Goal: Task Accomplishment & Management: Use online tool/utility

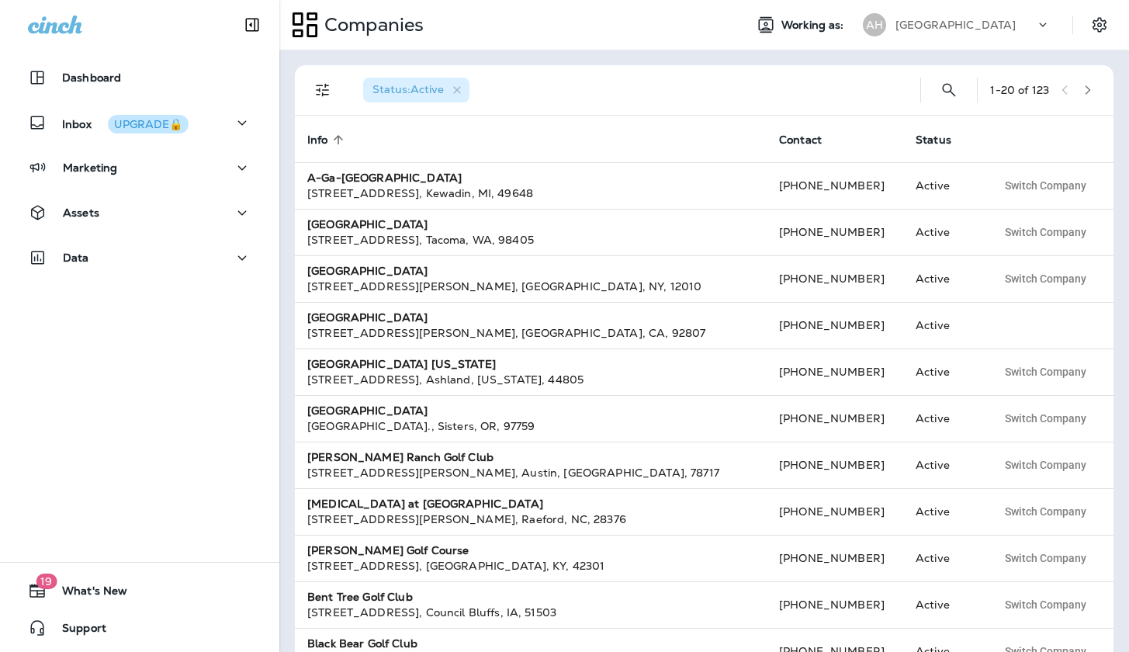
click at [975, 23] on p "[GEOGRAPHIC_DATA]" at bounding box center [955, 25] width 120 height 12
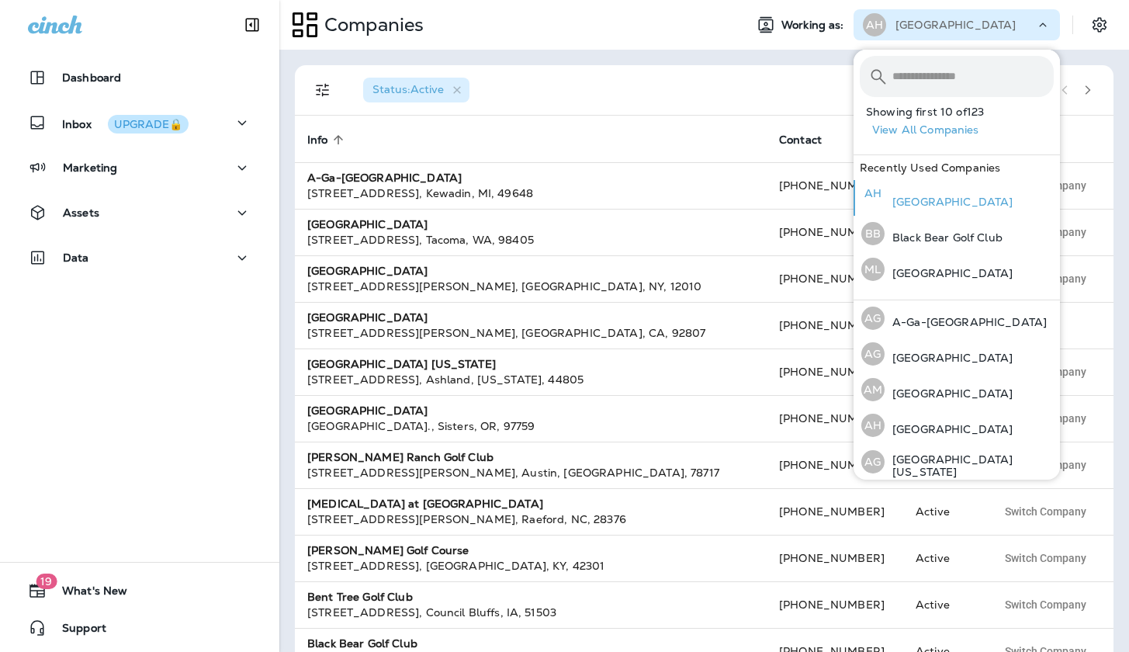
click at [930, 196] on p "[GEOGRAPHIC_DATA]" at bounding box center [949, 202] width 128 height 12
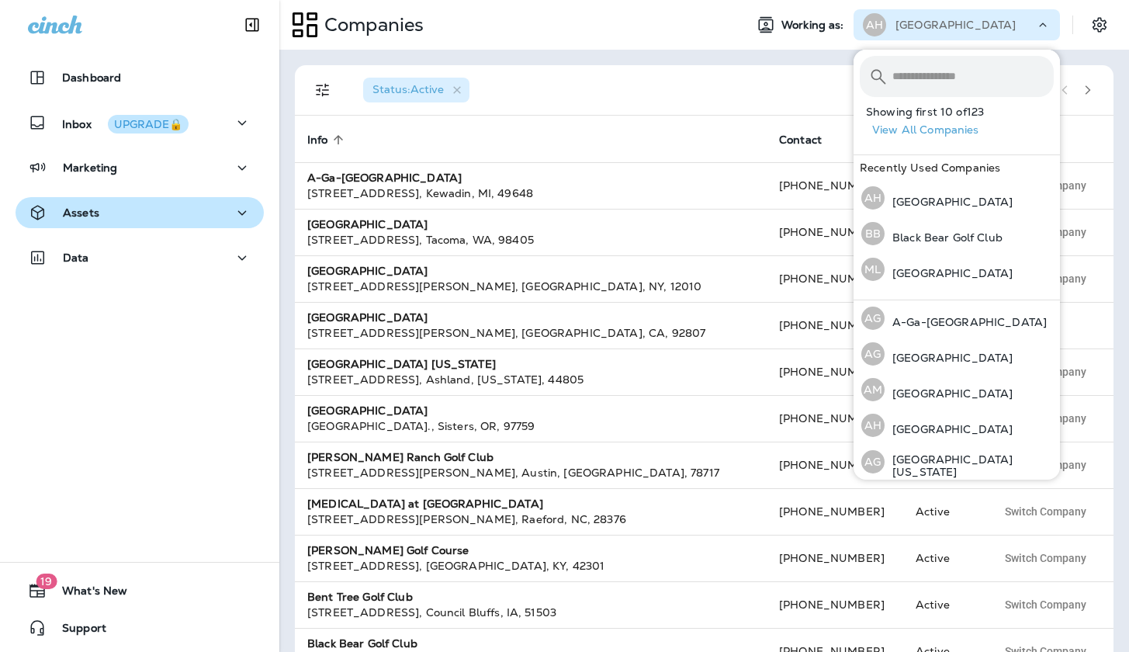
click at [143, 210] on div "Assets" at bounding box center [139, 212] width 223 height 19
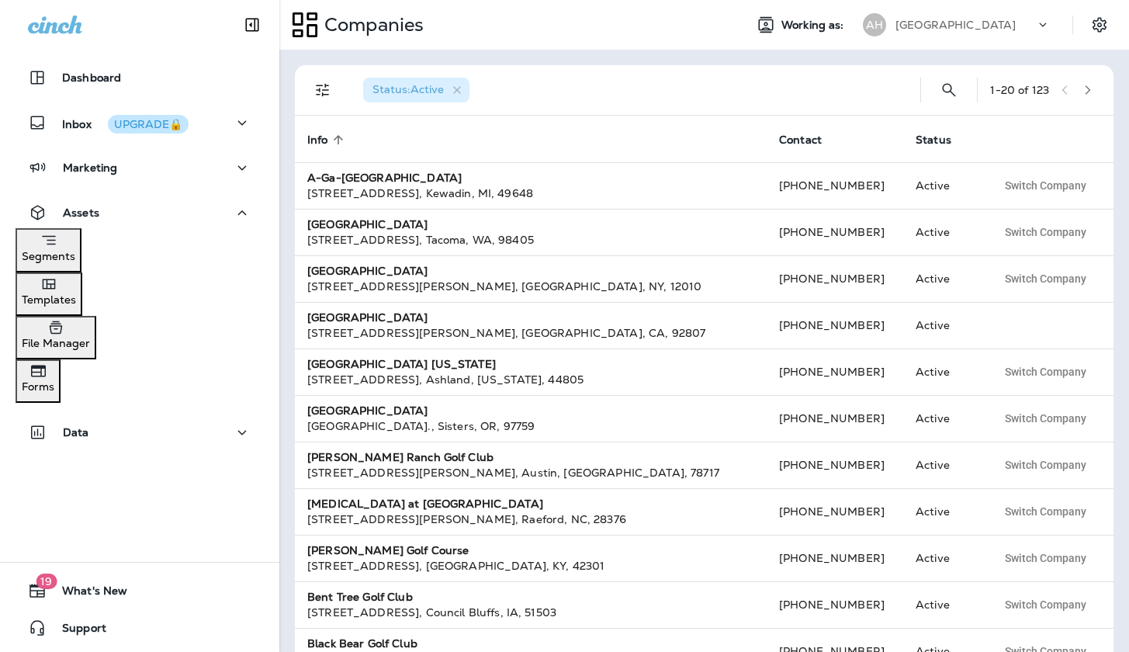
click at [82, 305] on button "Templates" at bounding box center [49, 293] width 67 height 43
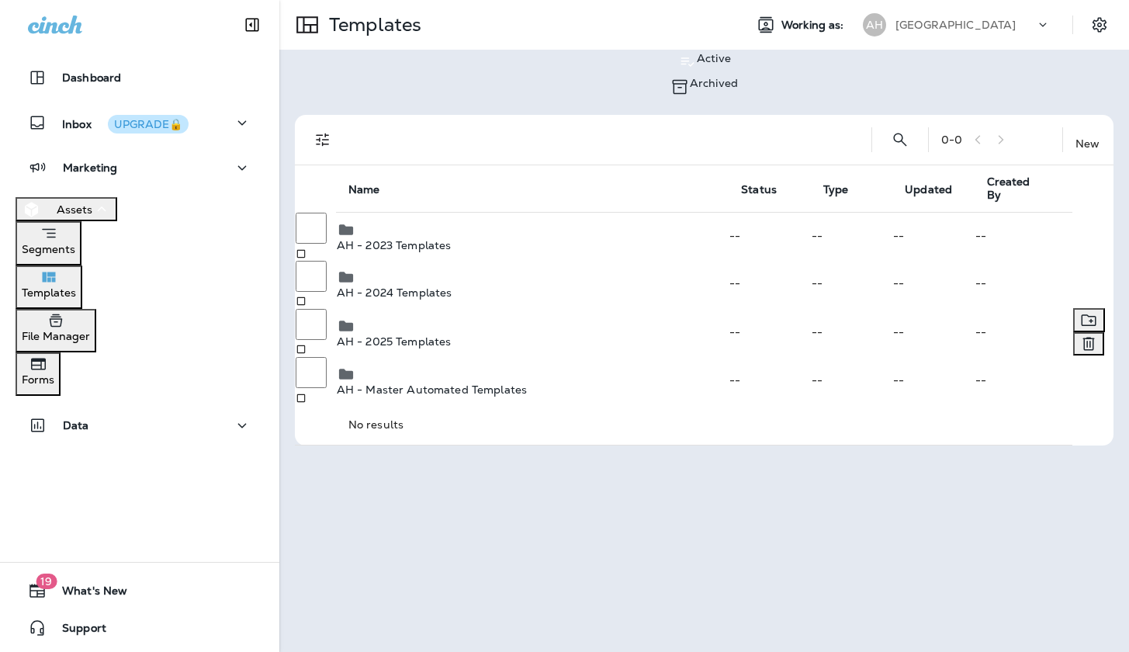
click at [417, 335] on p "AH - 2025 Templates" at bounding box center [532, 341] width 391 height 12
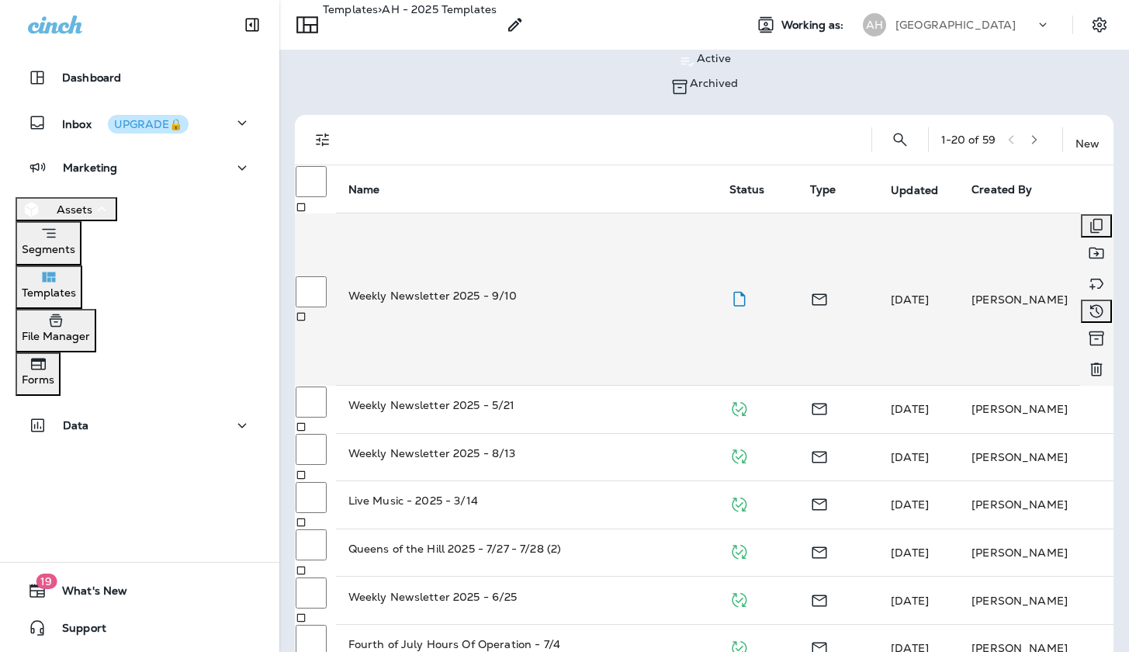
click at [488, 288] on p "Weekly Newsletter 2025 - 9/10" at bounding box center [526, 296] width 356 height 16
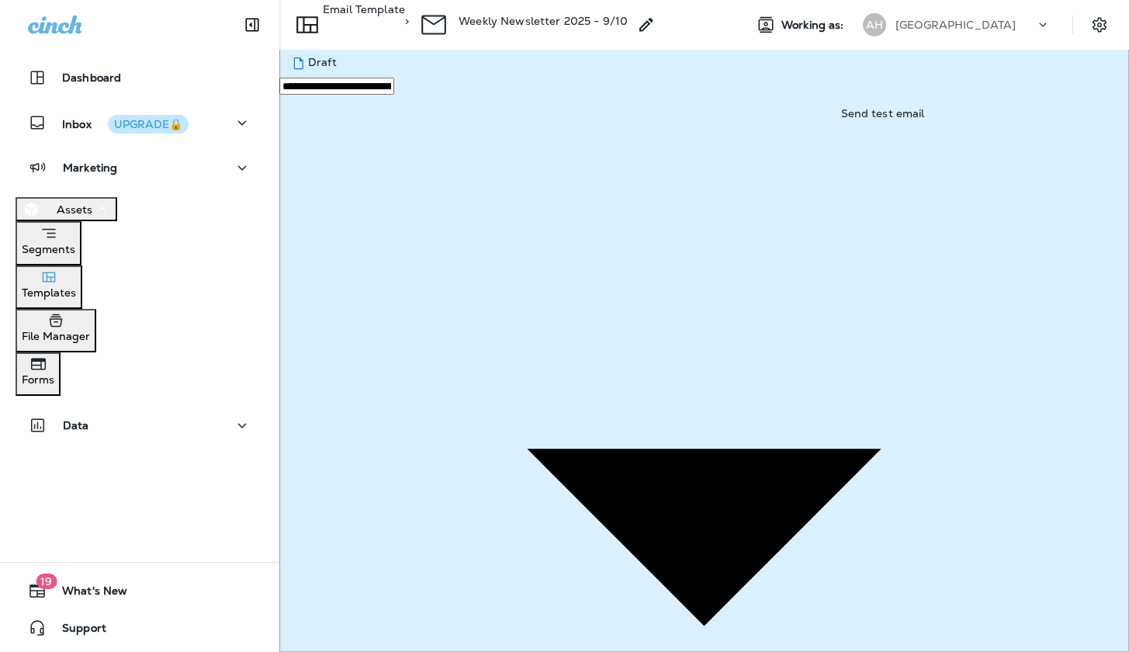
click at [1002, 26] on p "[GEOGRAPHIC_DATA]" at bounding box center [955, 25] width 120 height 12
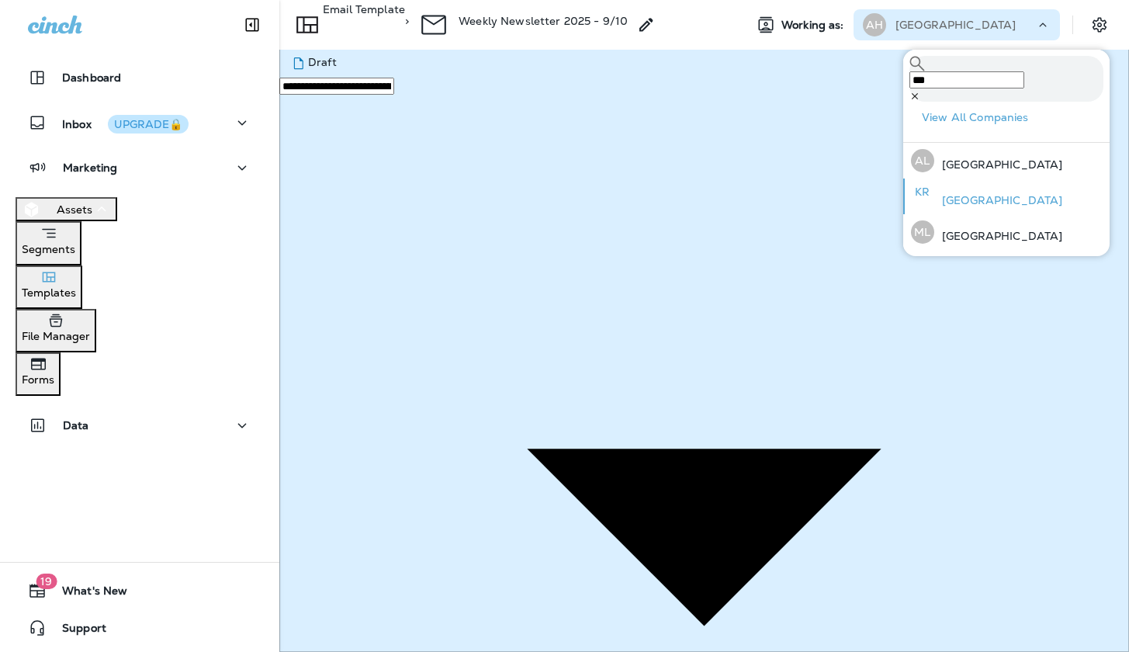
type input "***"
click at [954, 195] on p "[GEOGRAPHIC_DATA]" at bounding box center [998, 200] width 128 height 12
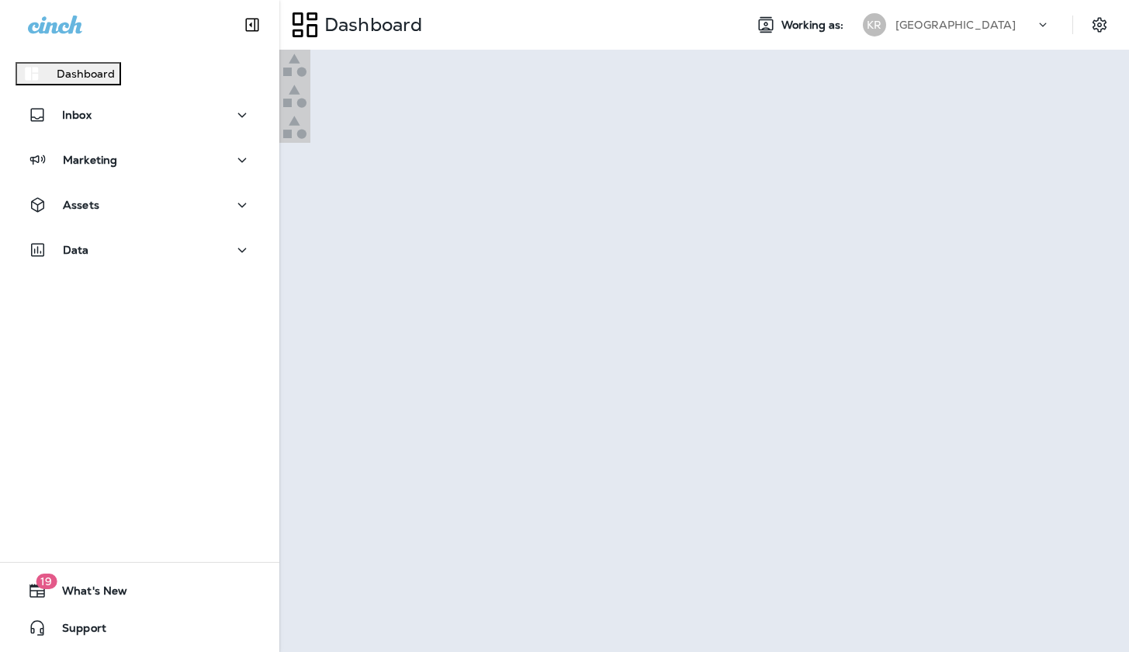
click at [130, 80] on p "Continue to Dashboard" at bounding box center [67, 74] width 123 height 12
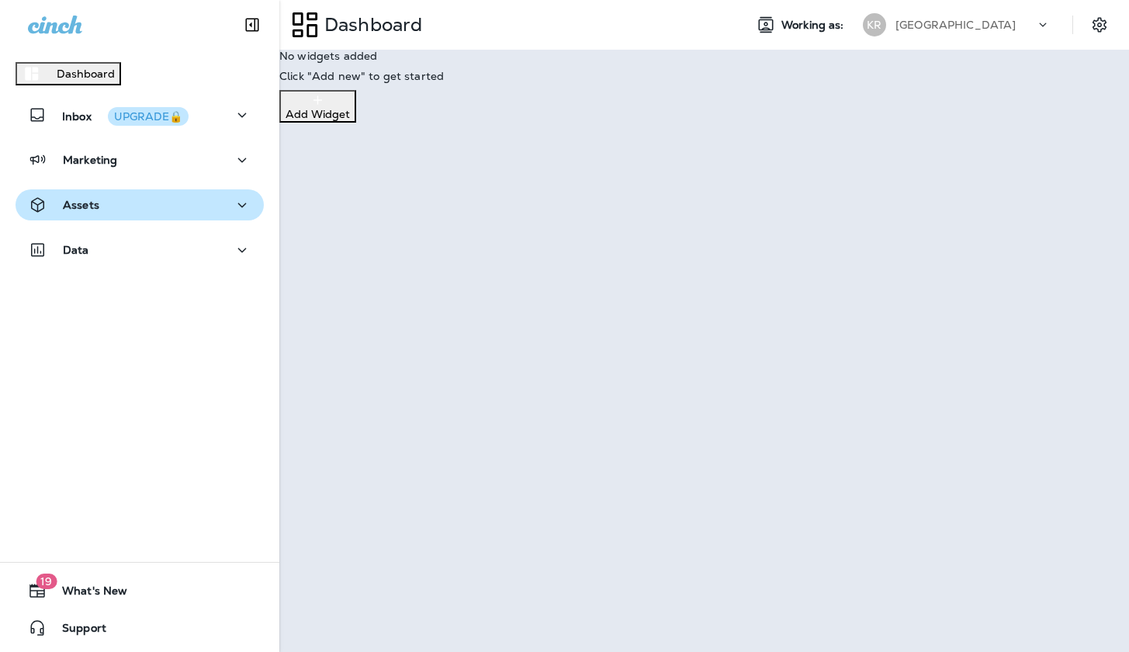
click at [205, 215] on div "Assets" at bounding box center [139, 205] width 223 height 19
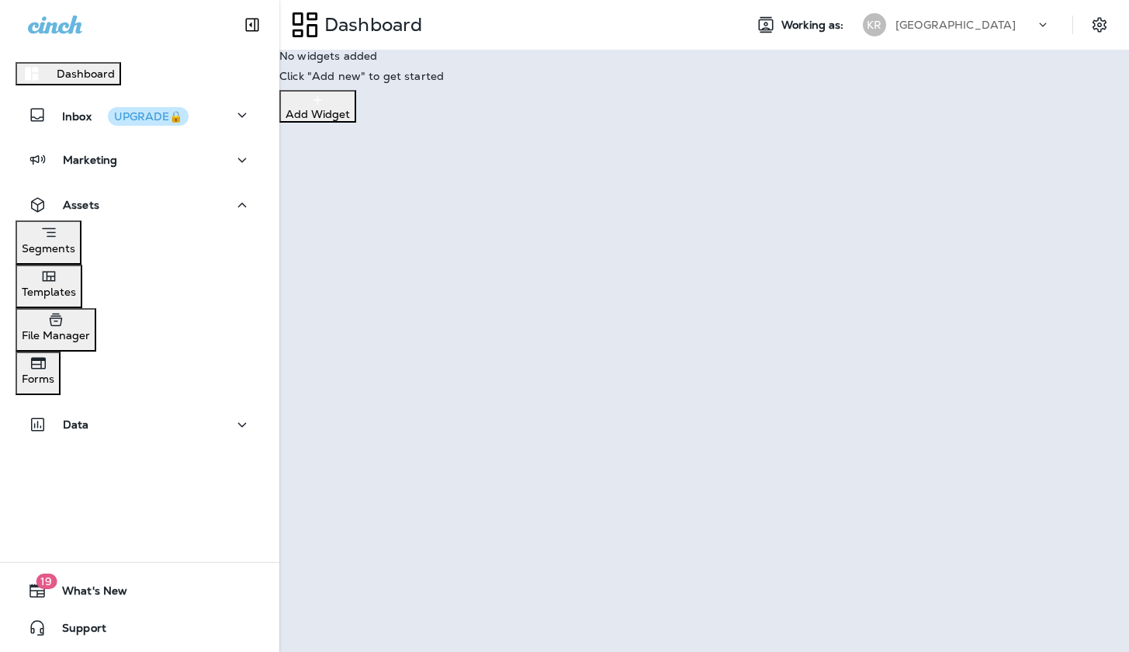
click at [76, 298] on div "Templates" at bounding box center [49, 282] width 54 height 31
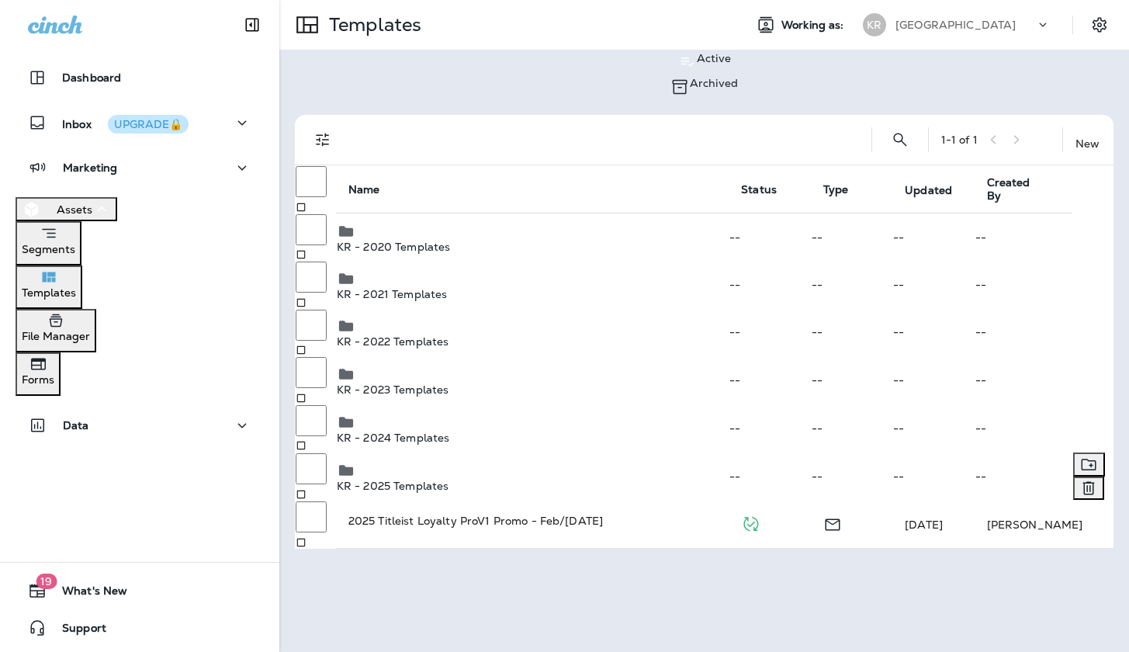
click at [427, 480] on p "KR - 2025 Templates" at bounding box center [532, 486] width 391 height 12
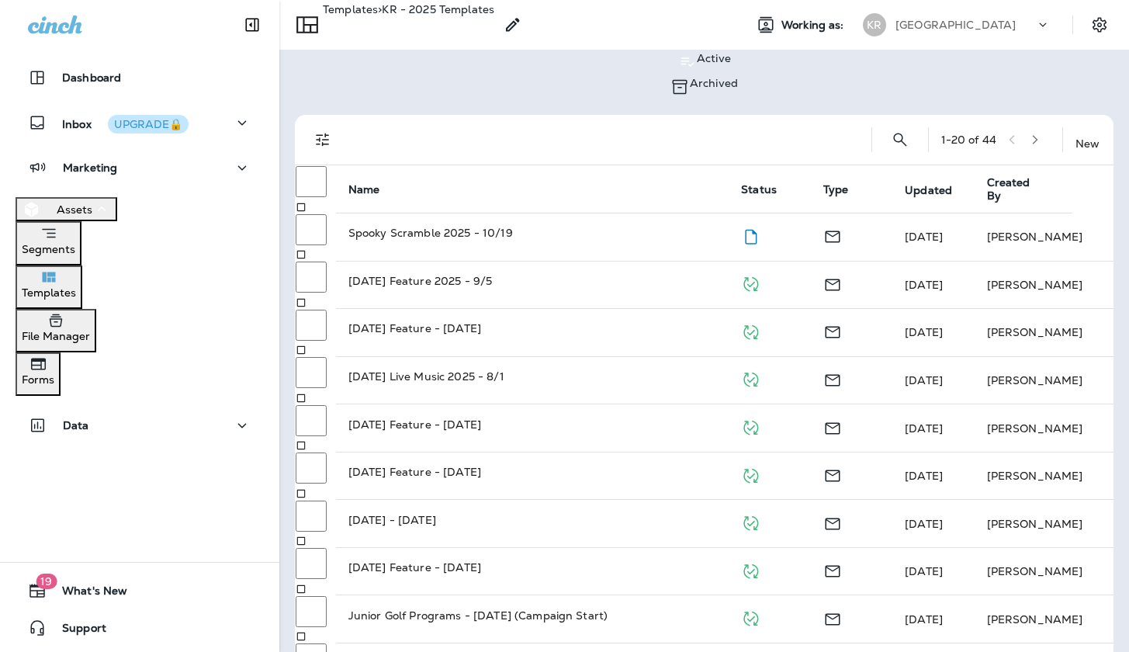
click at [943, 28] on p "[GEOGRAPHIC_DATA]" at bounding box center [955, 25] width 120 height 12
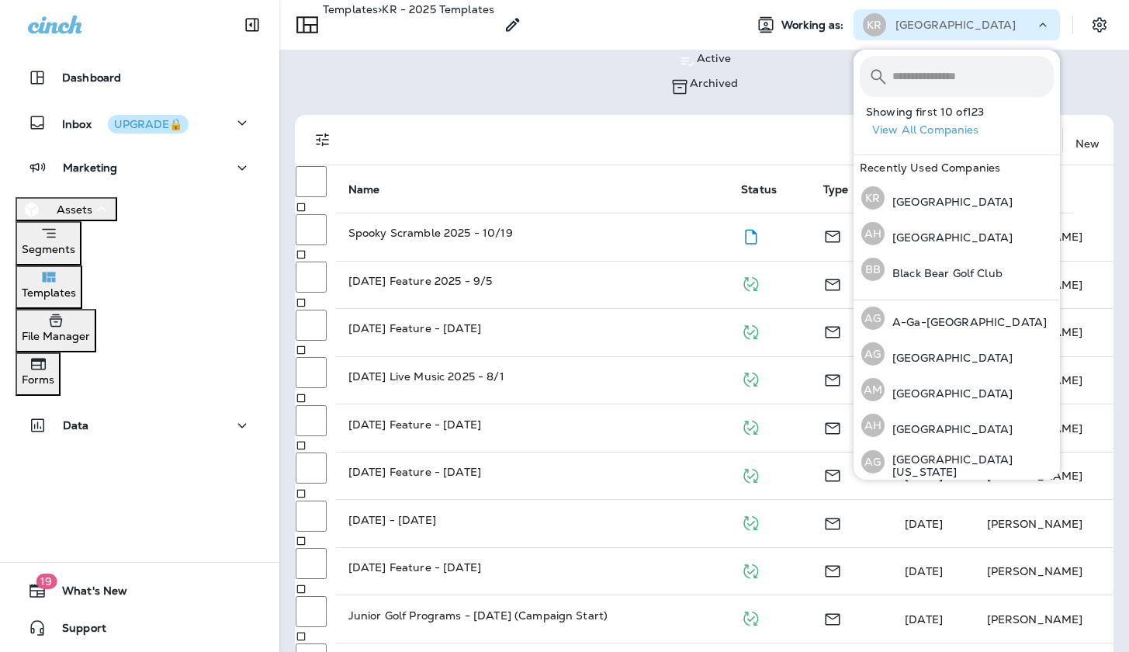
click at [598, 102] on div "1 - 20 of 44 New Name Status Type Updated sorted descending Created By Spooky S…" at bounding box center [704, 641] width 850 height 1085
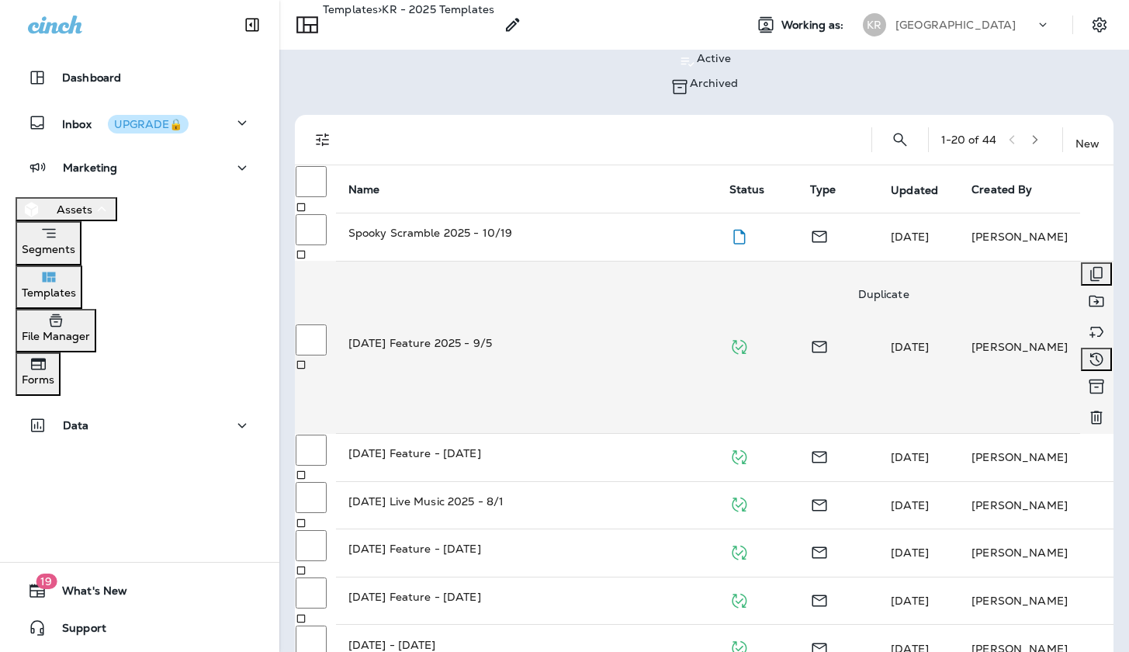
click at [1087, 275] on icon "Duplicate" at bounding box center [1096, 274] width 19 height 19
click at [111, 401] on button "Duplicate" at bounding box center [79, 409] width 63 height 17
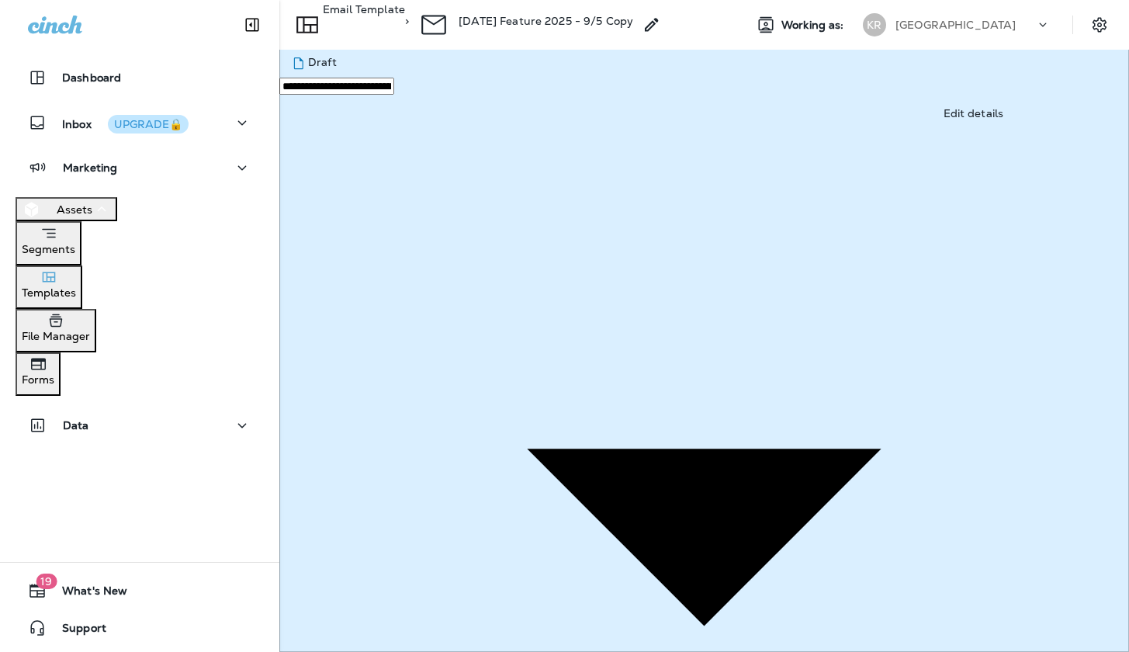
type input "**********"
click at [86, 320] on button "Save" at bounding box center [67, 311] width 38 height 17
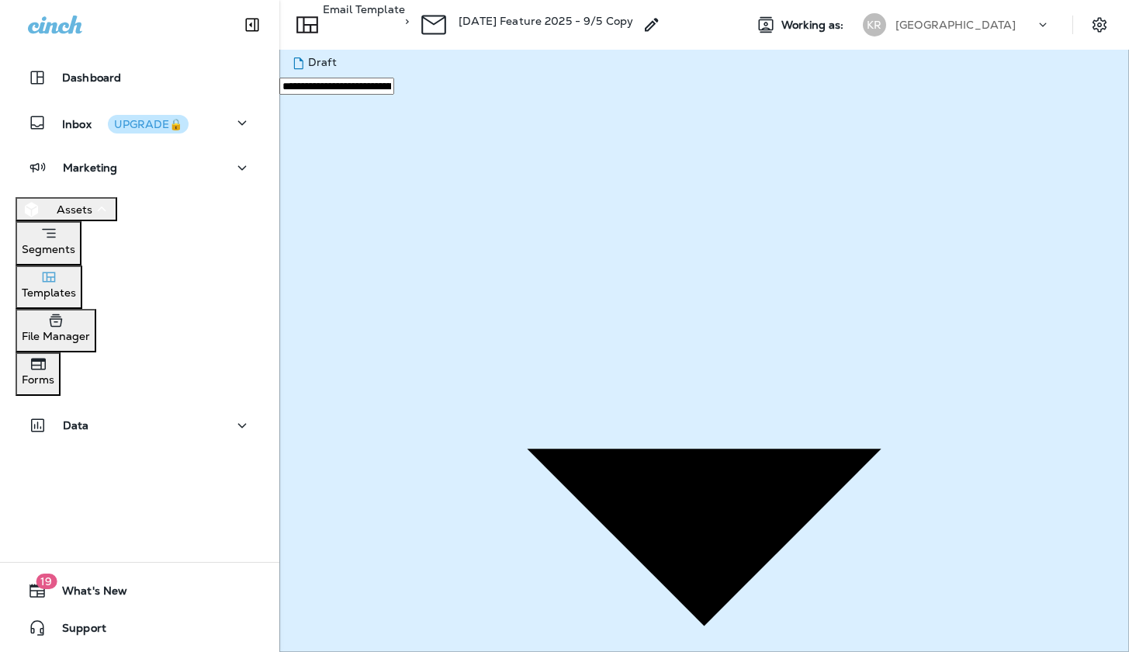
click at [982, 26] on p "[GEOGRAPHIC_DATA]" at bounding box center [955, 25] width 120 height 12
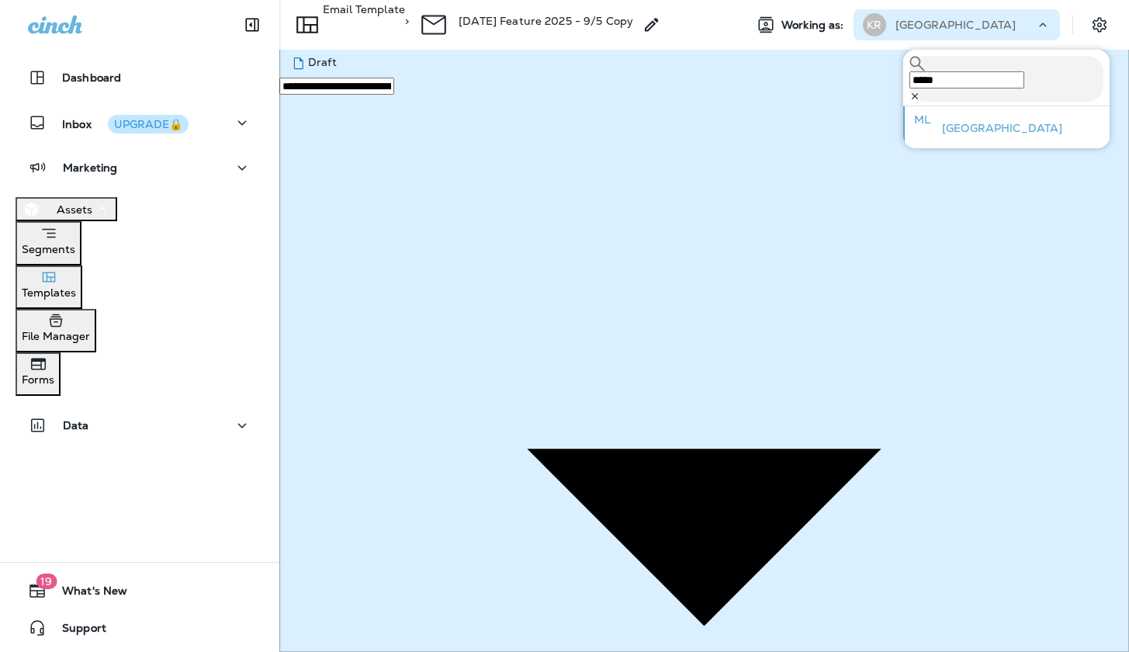
type input "*****"
click at [1018, 119] on div "ML [GEOGRAPHIC_DATA]" at bounding box center [987, 124] width 164 height 36
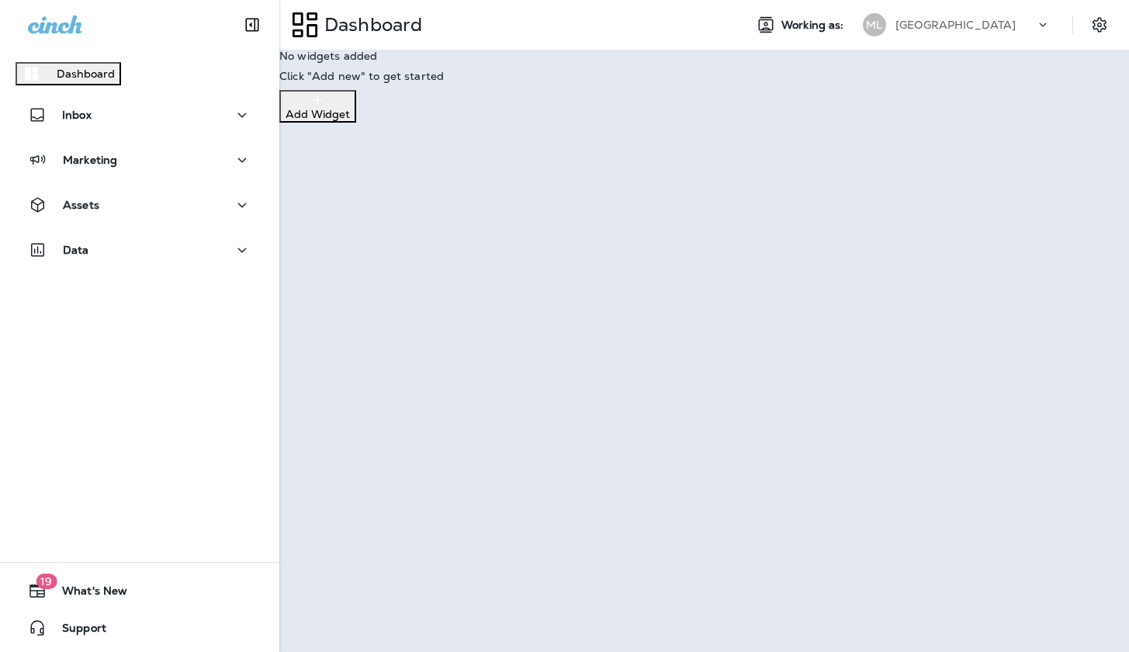
click at [130, 80] on p "Continue to Dashboard" at bounding box center [67, 74] width 123 height 12
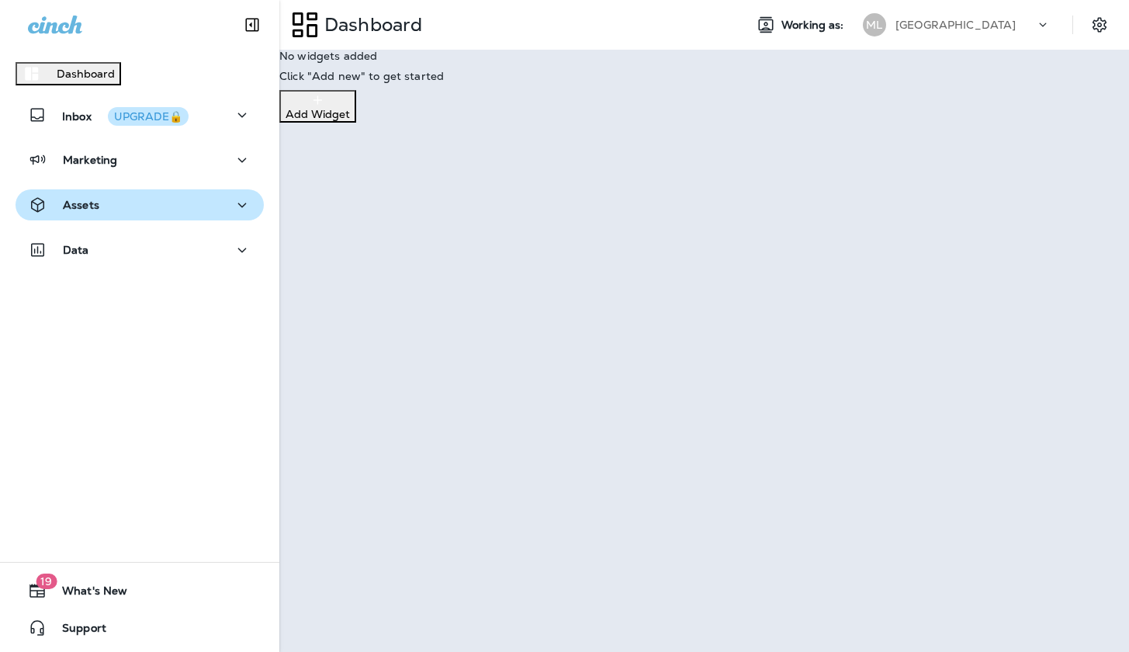
click at [179, 209] on div "Assets" at bounding box center [139, 205] width 223 height 19
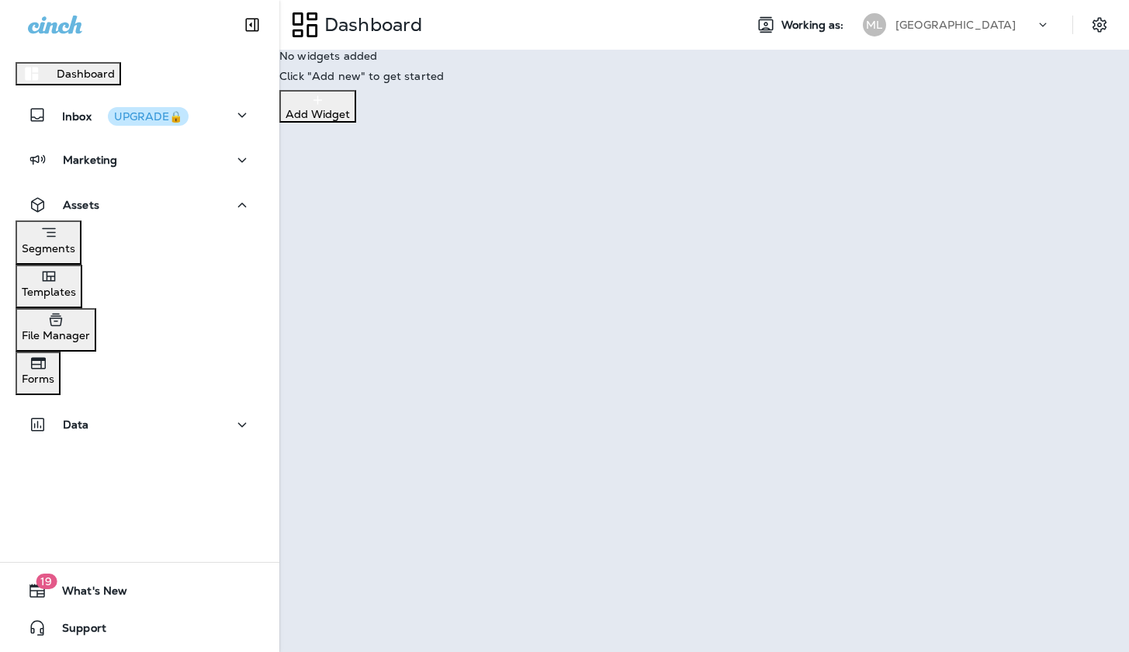
click at [76, 293] on div "Templates" at bounding box center [49, 282] width 54 height 31
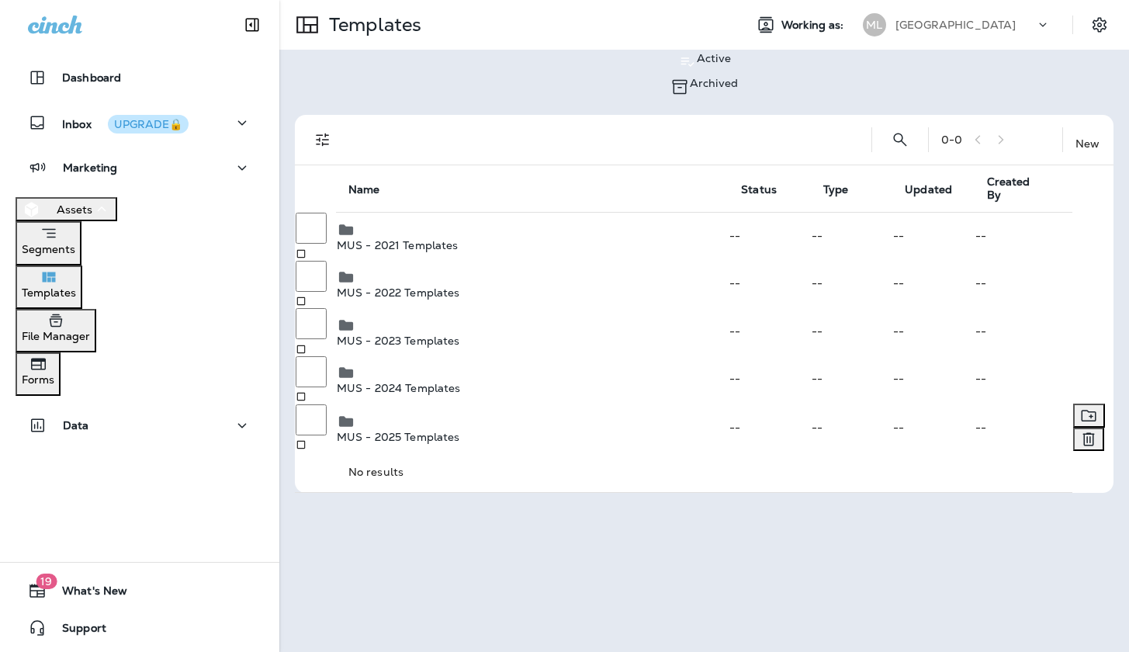
click at [454, 429] on td "MUS - 2025 Templates" at bounding box center [532, 427] width 393 height 49
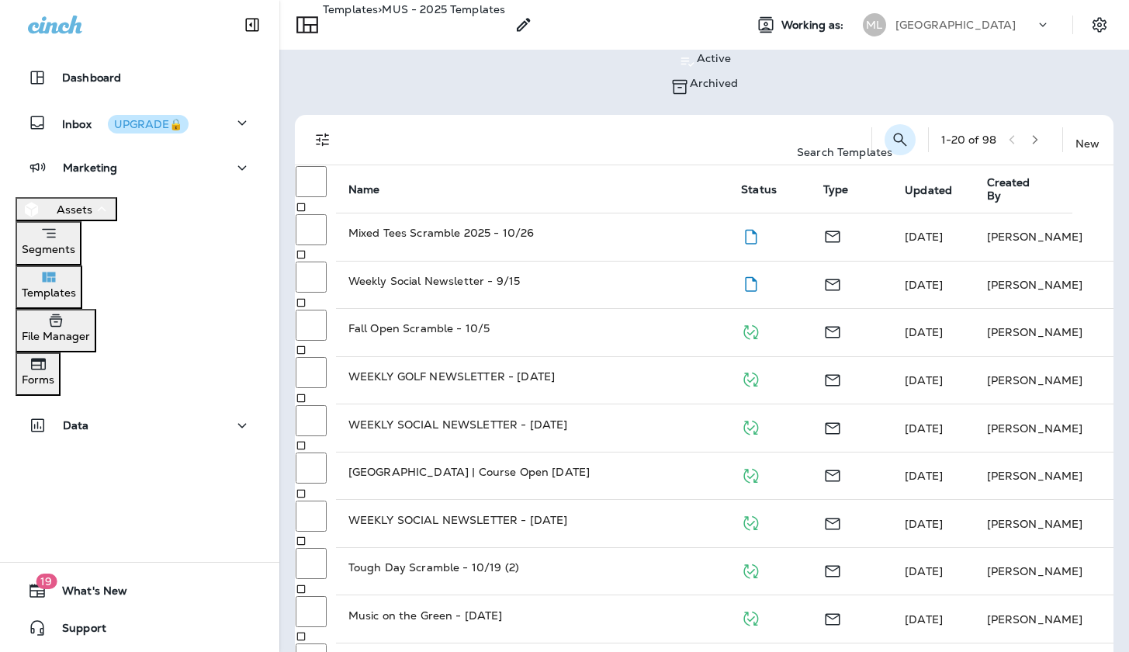
click at [893, 133] on icon "Search Templates" at bounding box center [899, 139] width 13 height 13
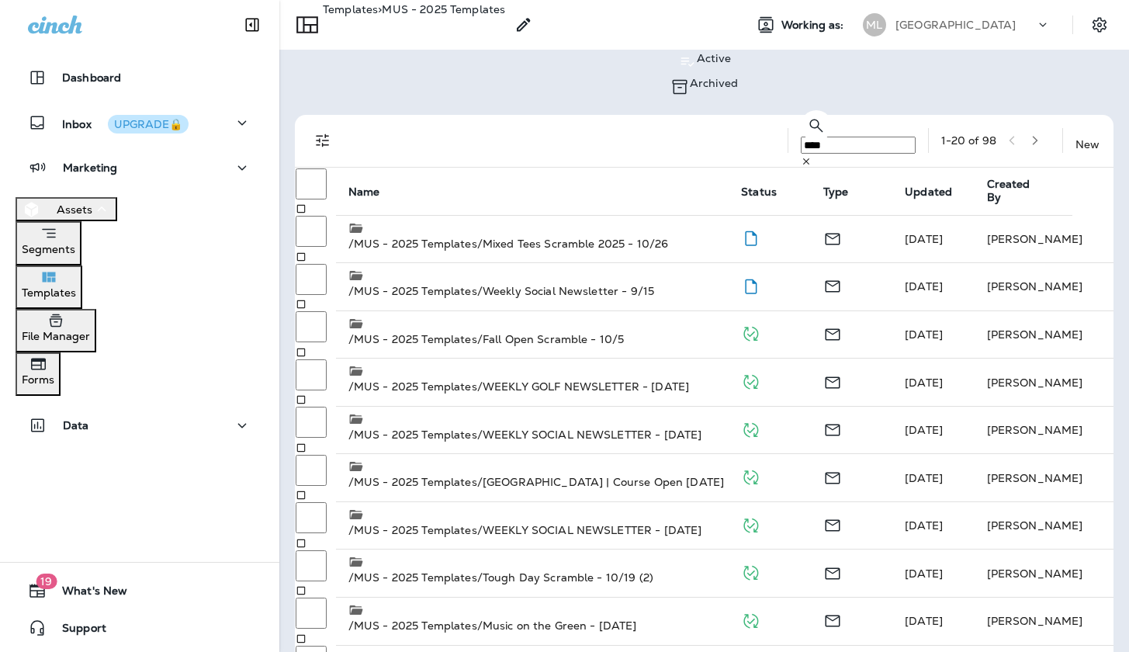
type input "****"
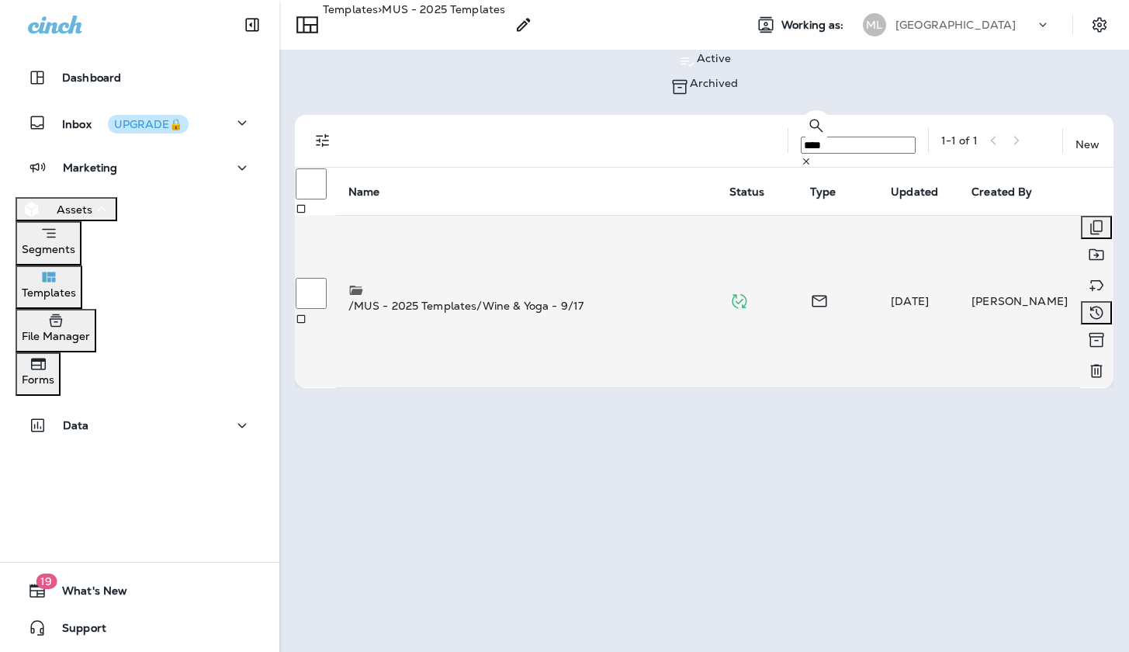
click at [594, 298] on p "/MUS - 2025 Templates/Wine & Yoga - 9/17" at bounding box center [526, 306] width 356 height 16
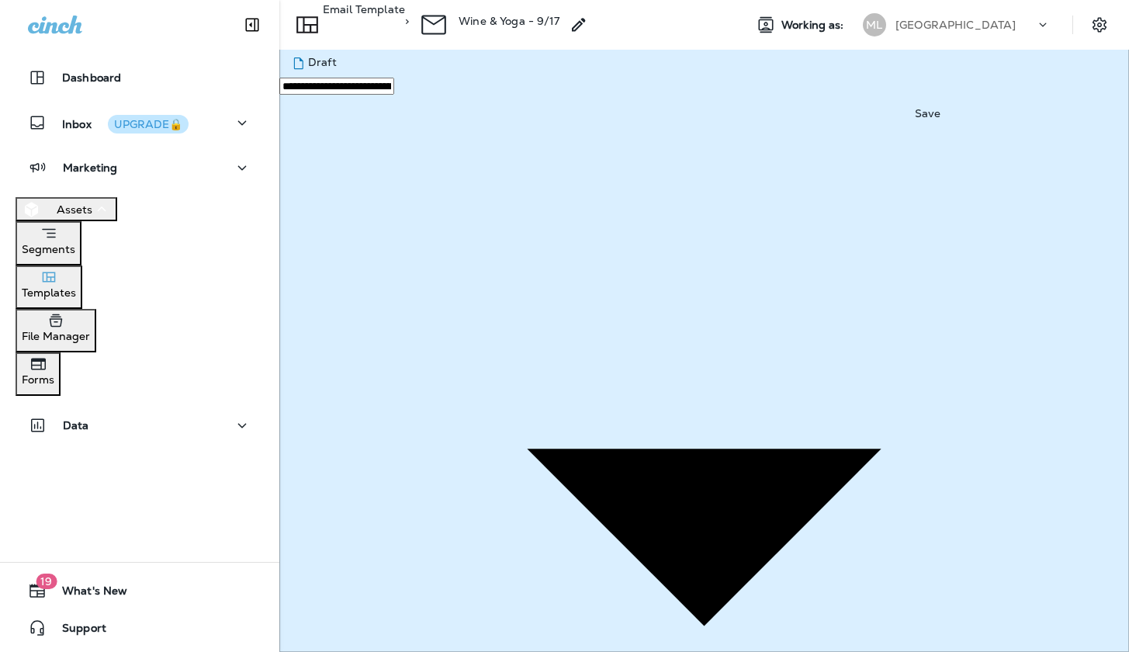
click at [76, 292] on div "Templates" at bounding box center [49, 283] width 54 height 31
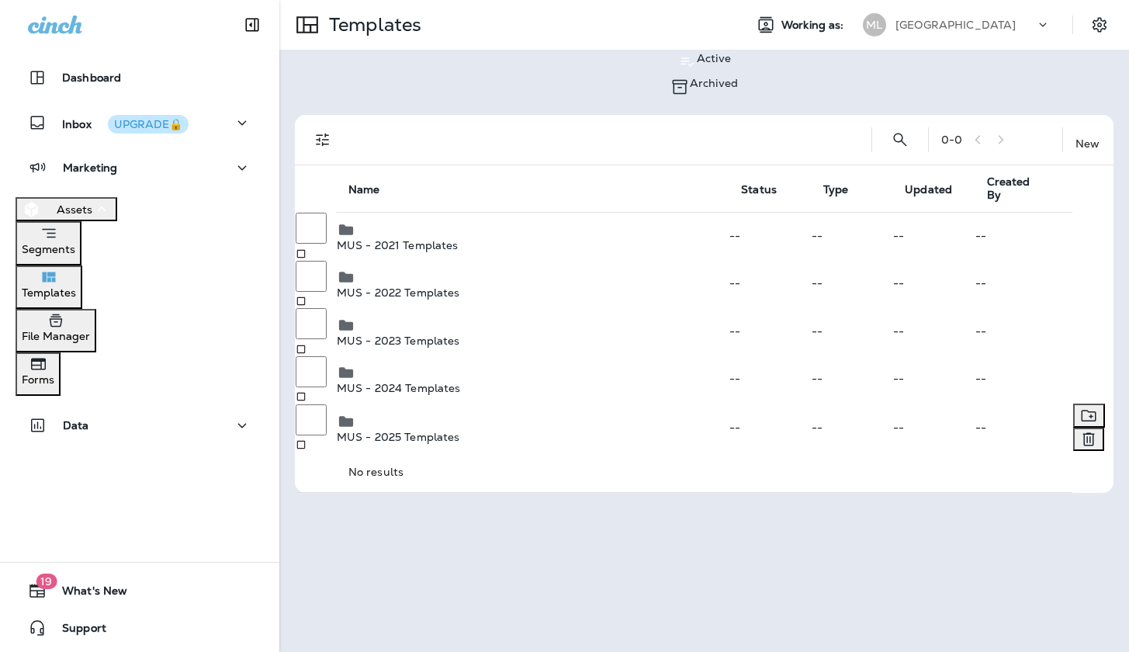
click at [438, 403] on td "MUS - 2025 Templates" at bounding box center [532, 427] width 393 height 49
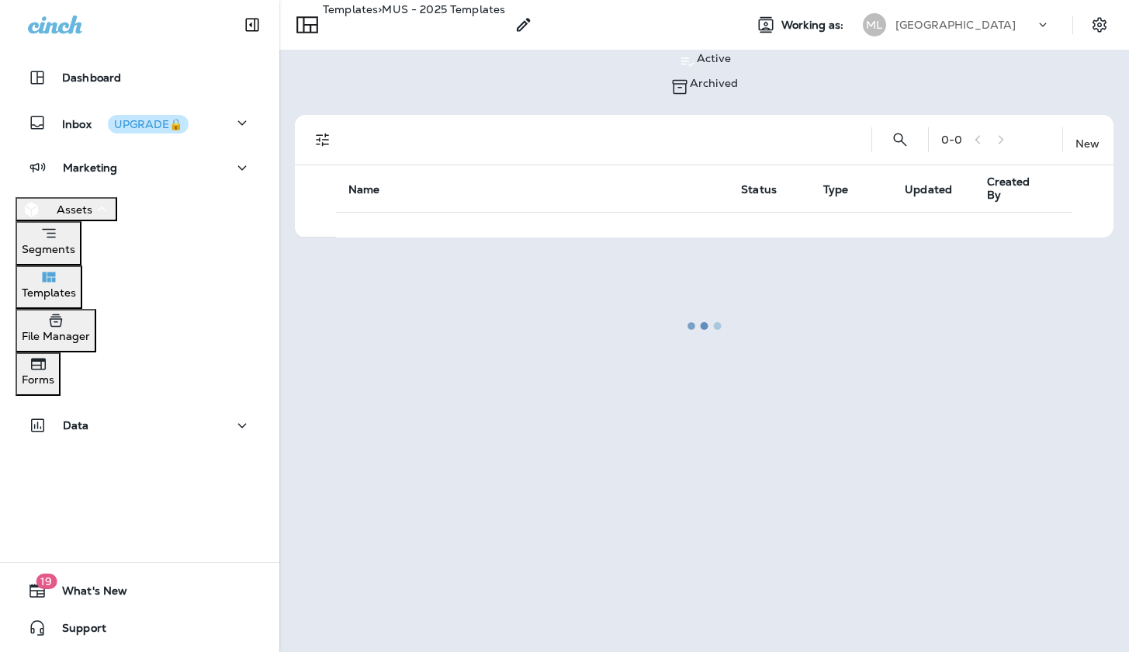
click at [848, 136] on div at bounding box center [704, 326] width 847 height 649
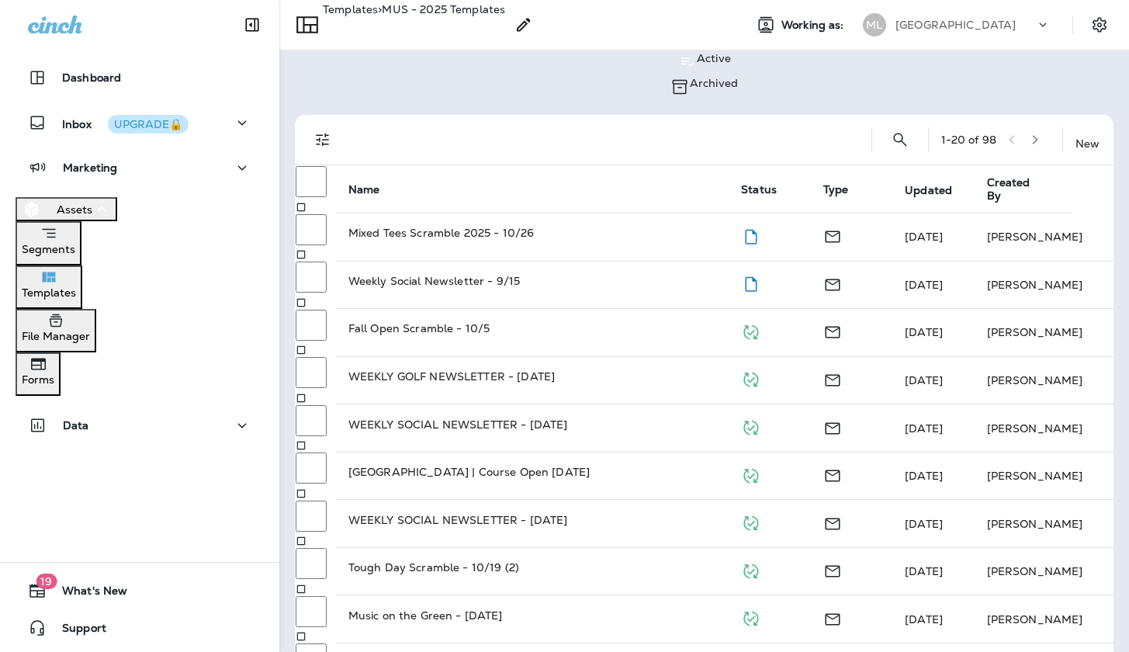
click at [893, 133] on icon "Search Templates" at bounding box center [899, 139] width 13 height 13
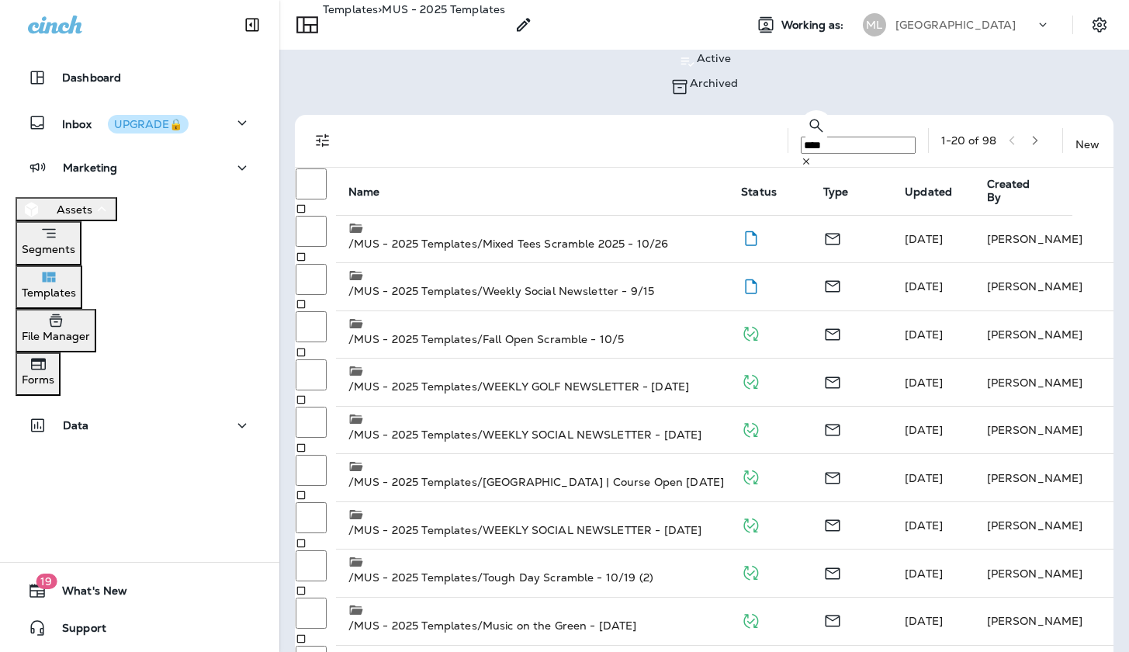
type input "****"
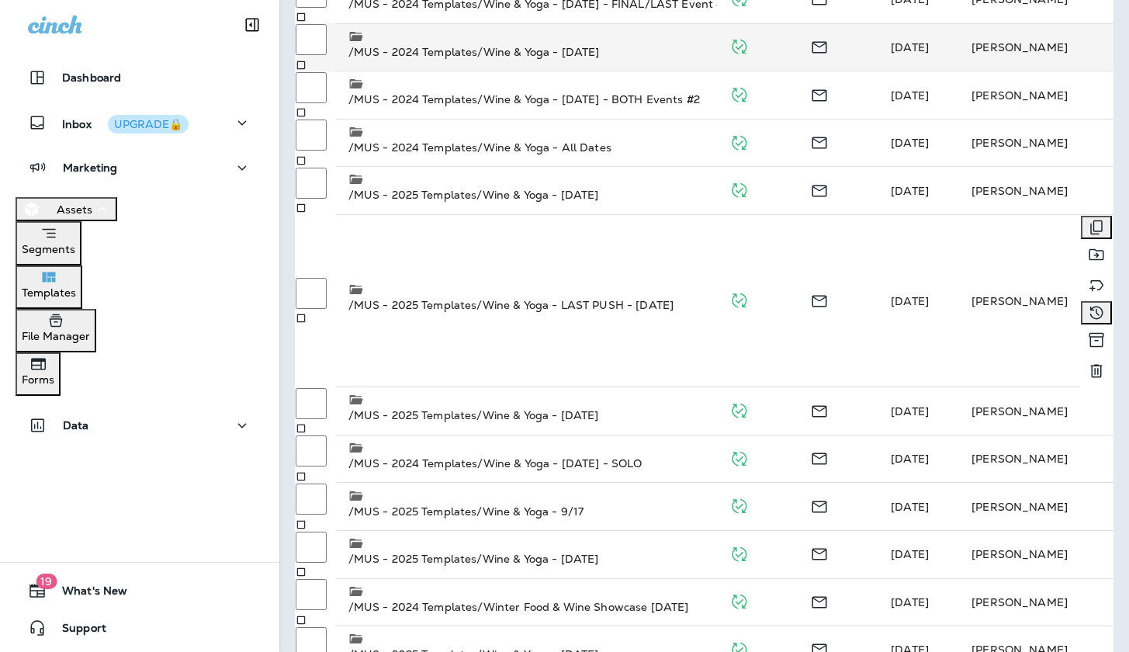
scroll to position [358, 0]
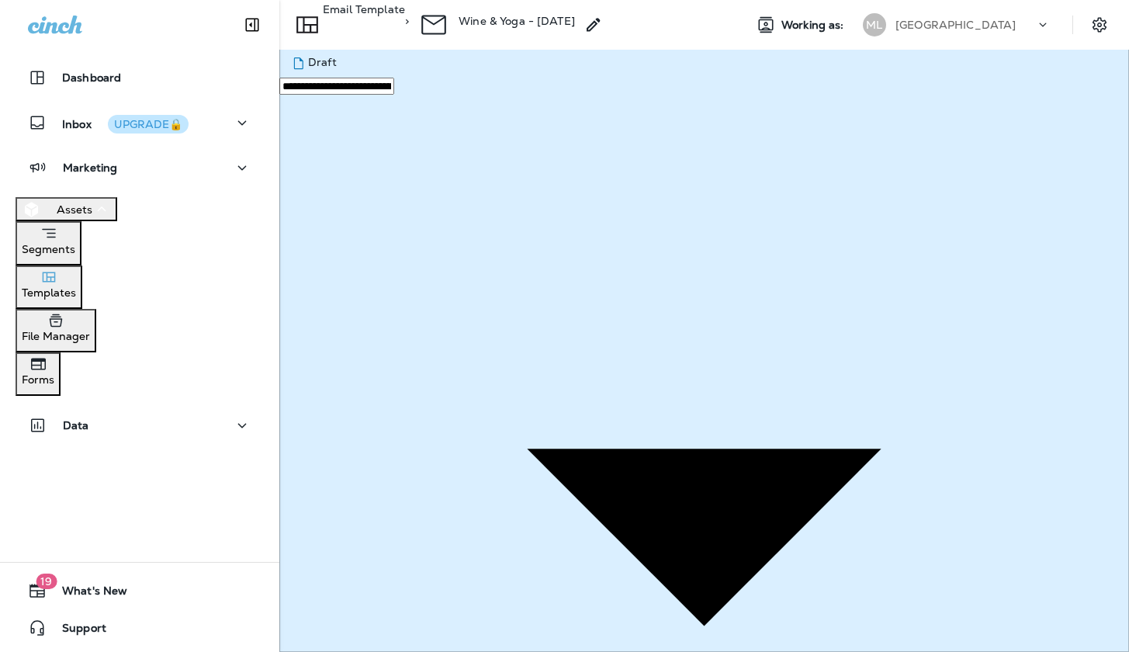
click at [76, 299] on div "Templates" at bounding box center [49, 283] width 54 height 31
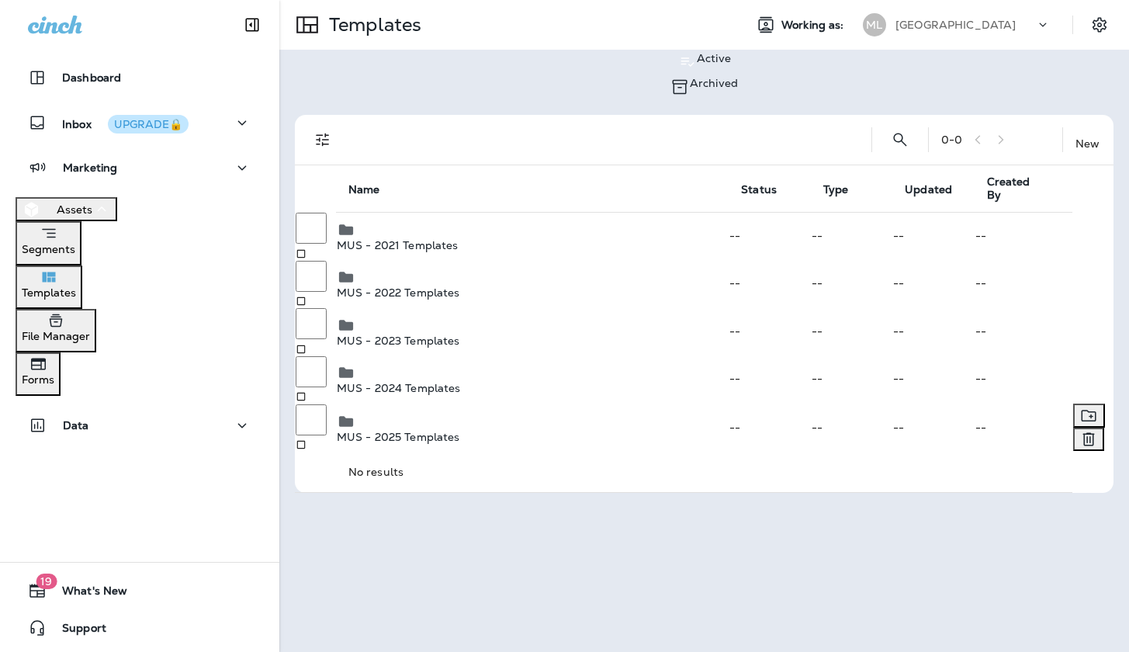
click at [481, 403] on td "MUS - 2025 Templates" at bounding box center [532, 427] width 393 height 49
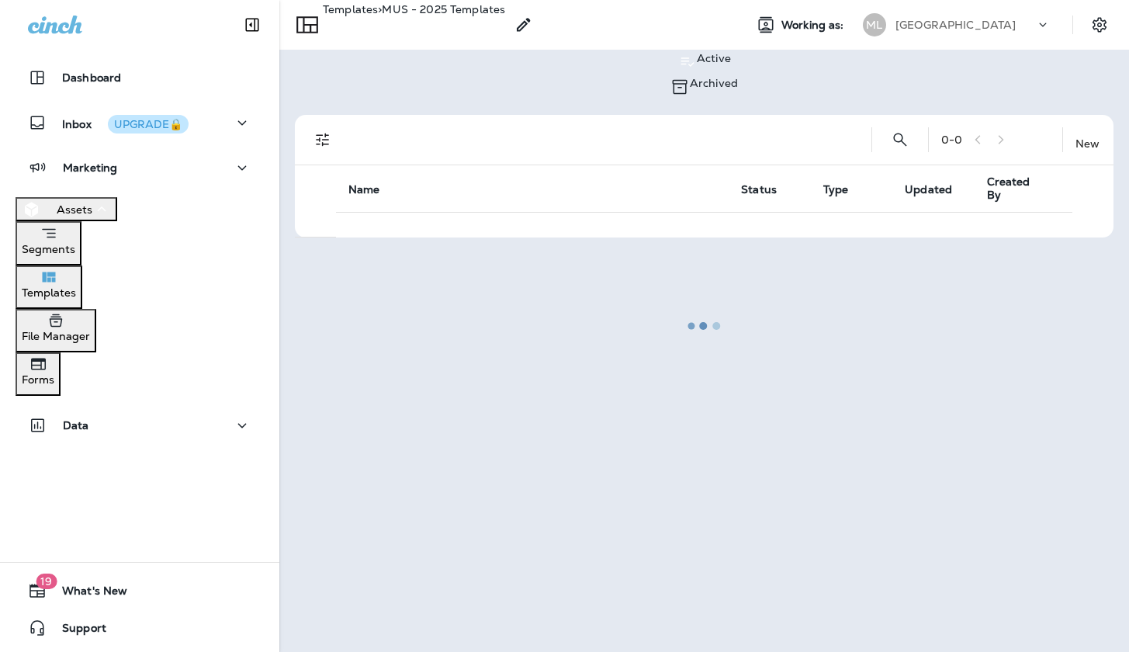
click at [850, 132] on div at bounding box center [704, 326] width 847 height 649
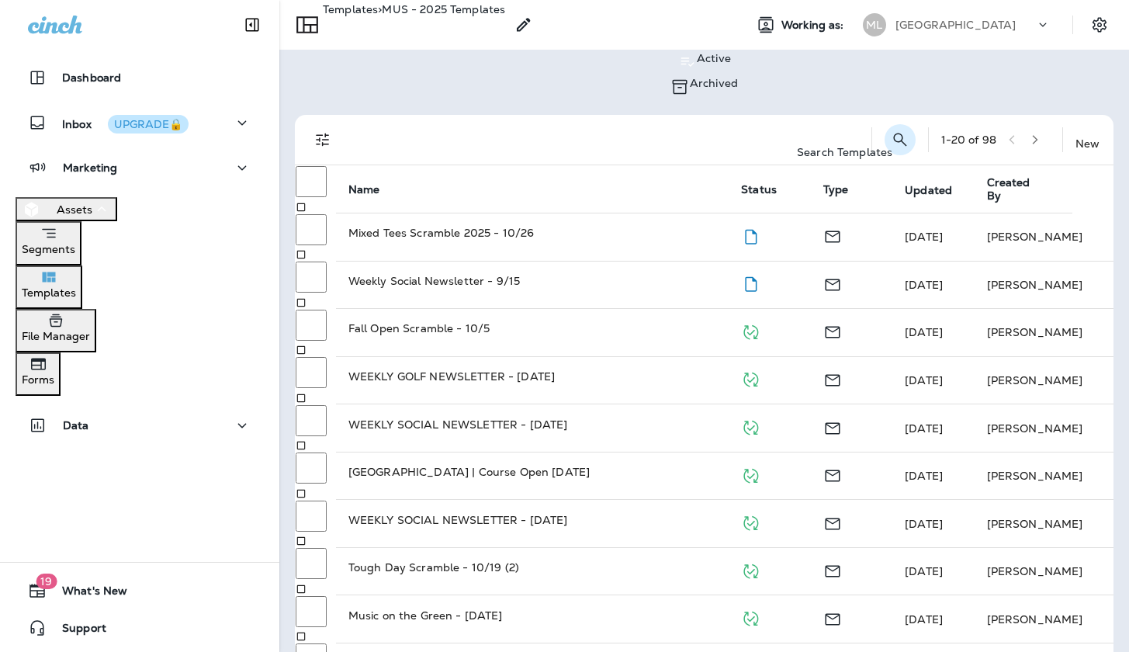
click at [891, 130] on icon "Search Templates" at bounding box center [900, 139] width 19 height 19
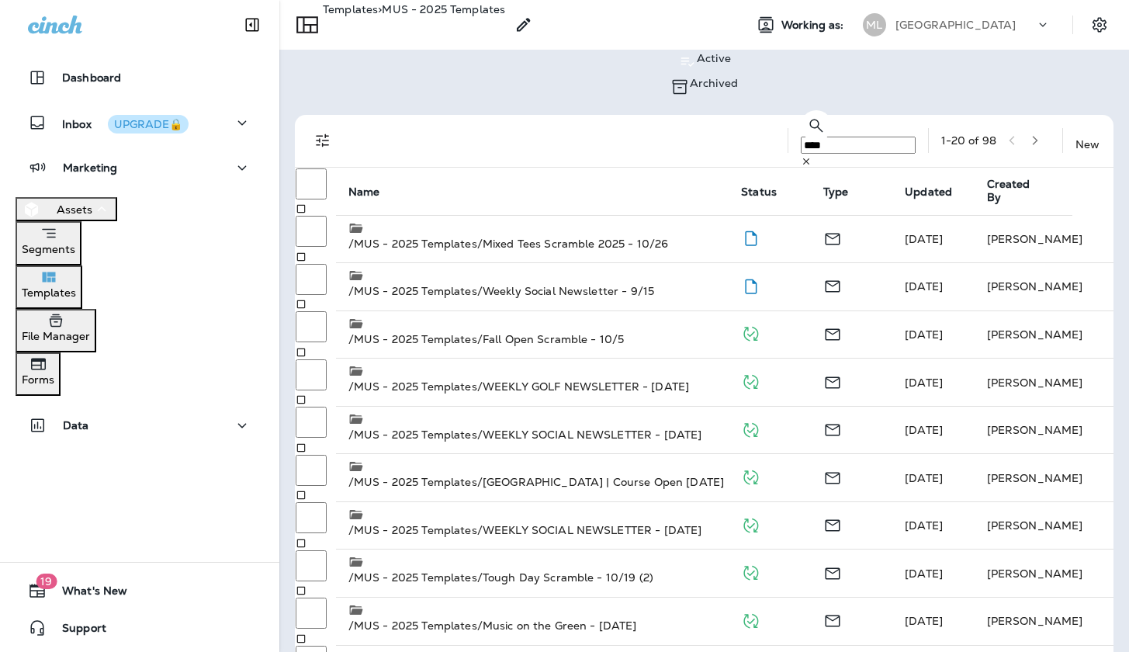
type input "****"
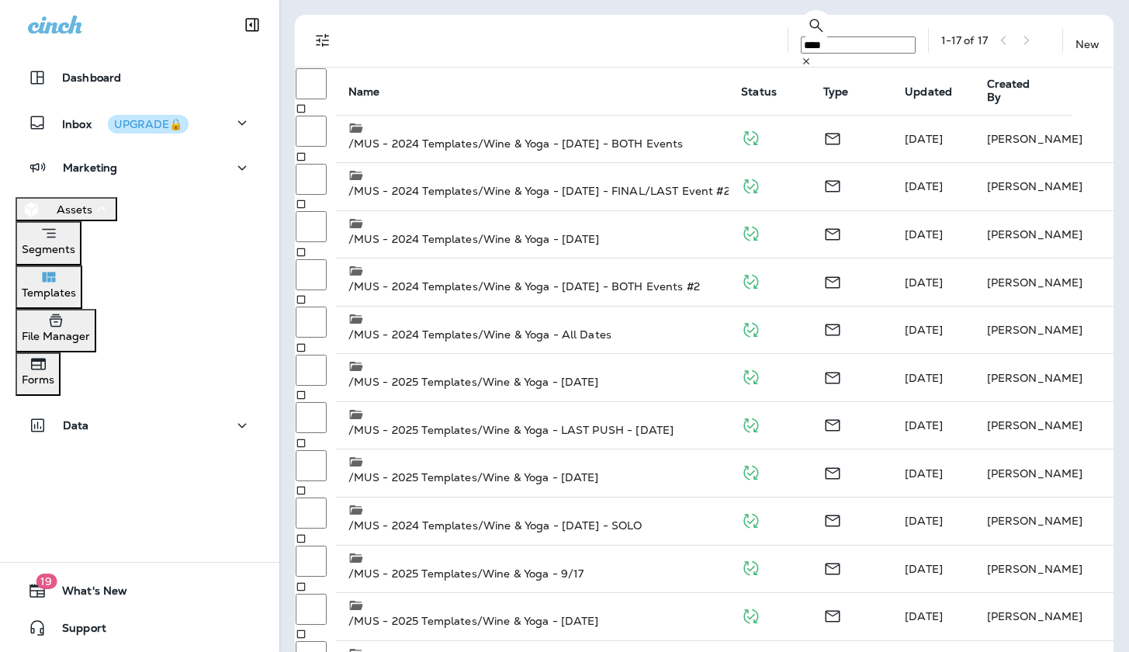
scroll to position [358, 0]
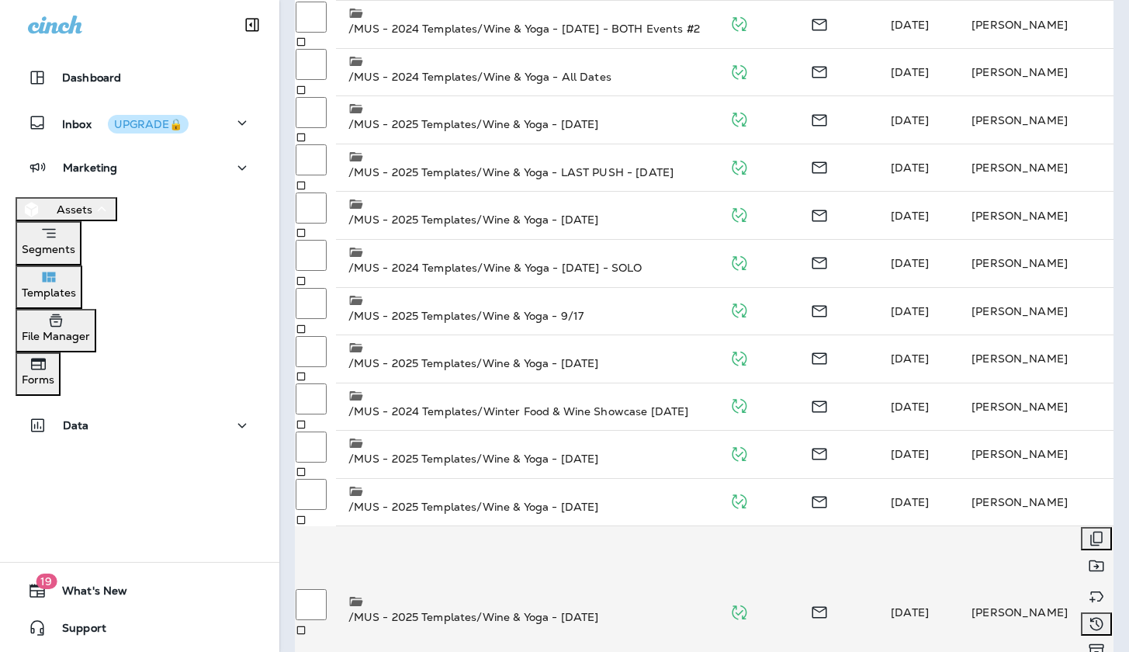
click at [570, 609] on p "/MUS - 2025 Templates/Wine & Yoga - [DATE]" at bounding box center [526, 617] width 356 height 16
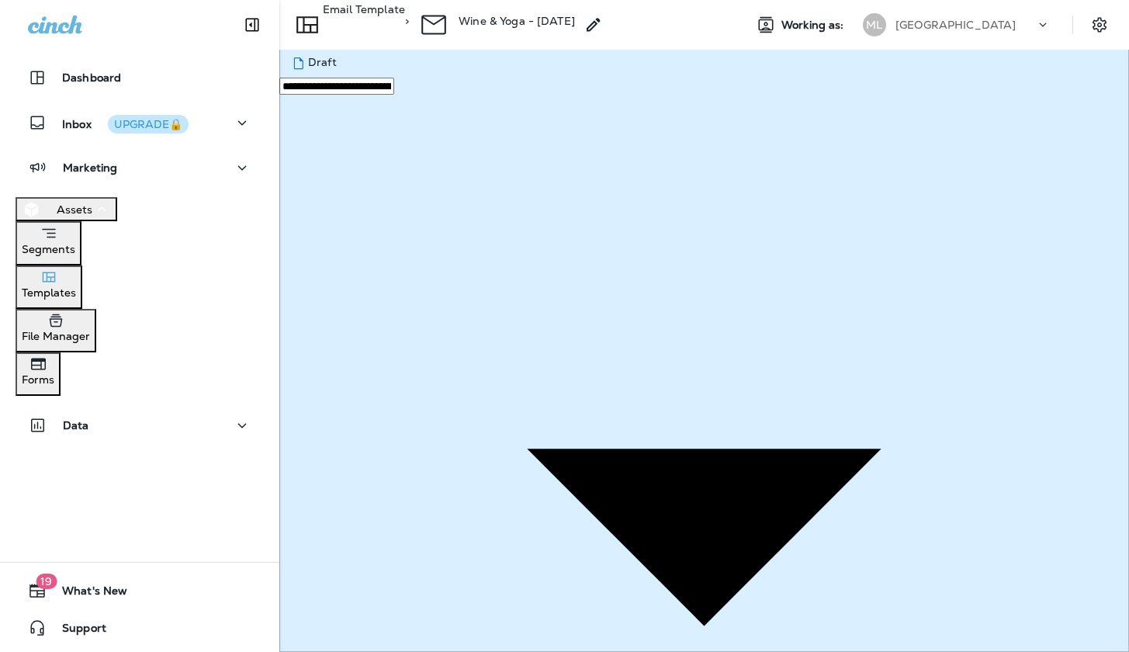
click at [76, 296] on p "Templates" at bounding box center [49, 292] width 54 height 12
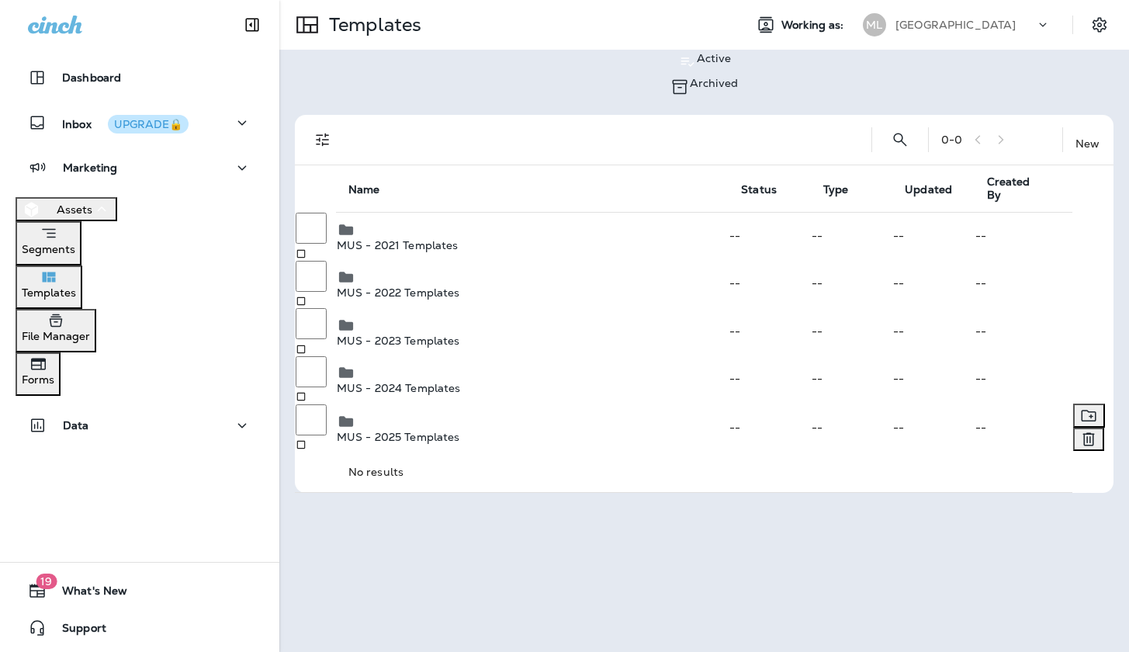
click at [456, 403] on td "MUS - 2025 Templates" at bounding box center [532, 427] width 393 height 49
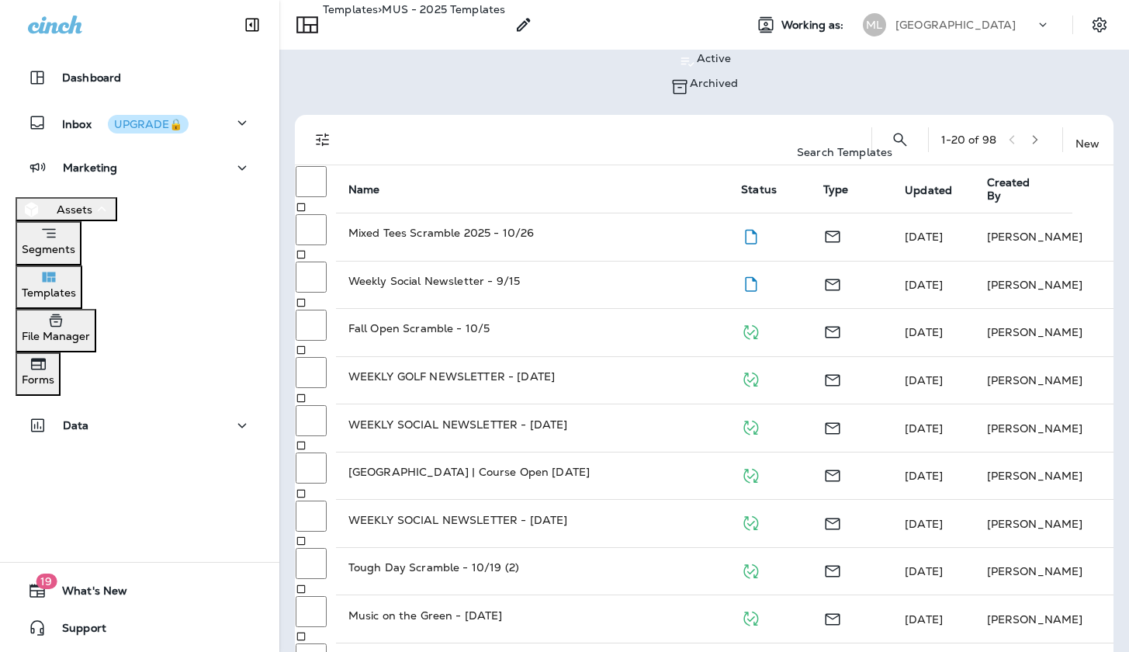
click at [891, 130] on icon "Search Templates" at bounding box center [900, 139] width 19 height 19
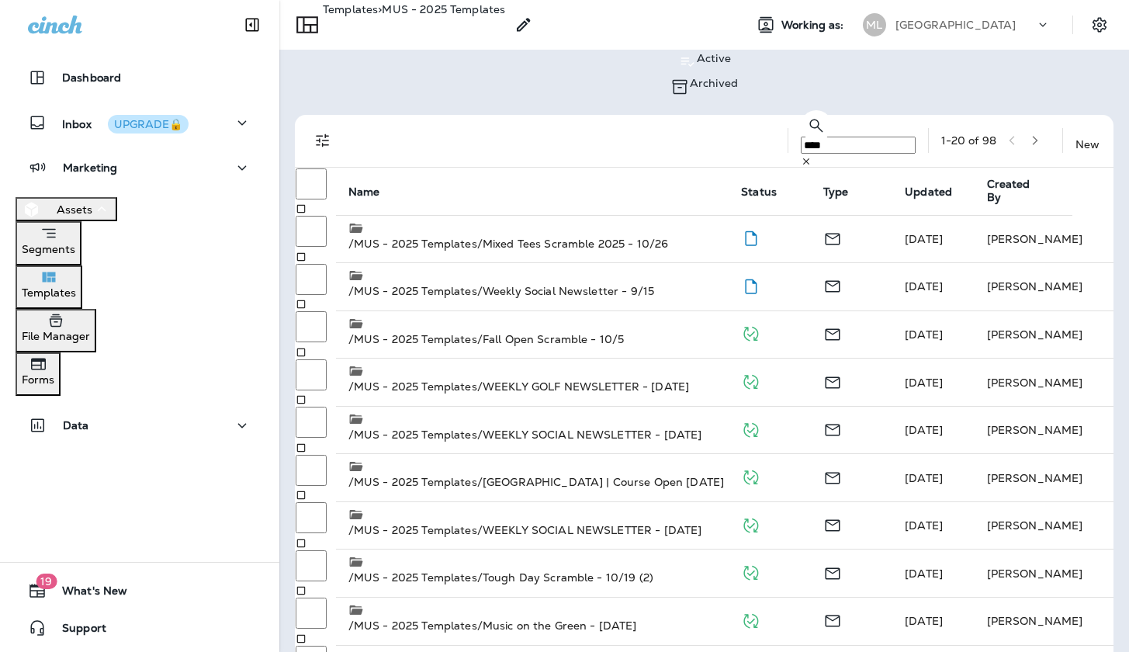
type input "****"
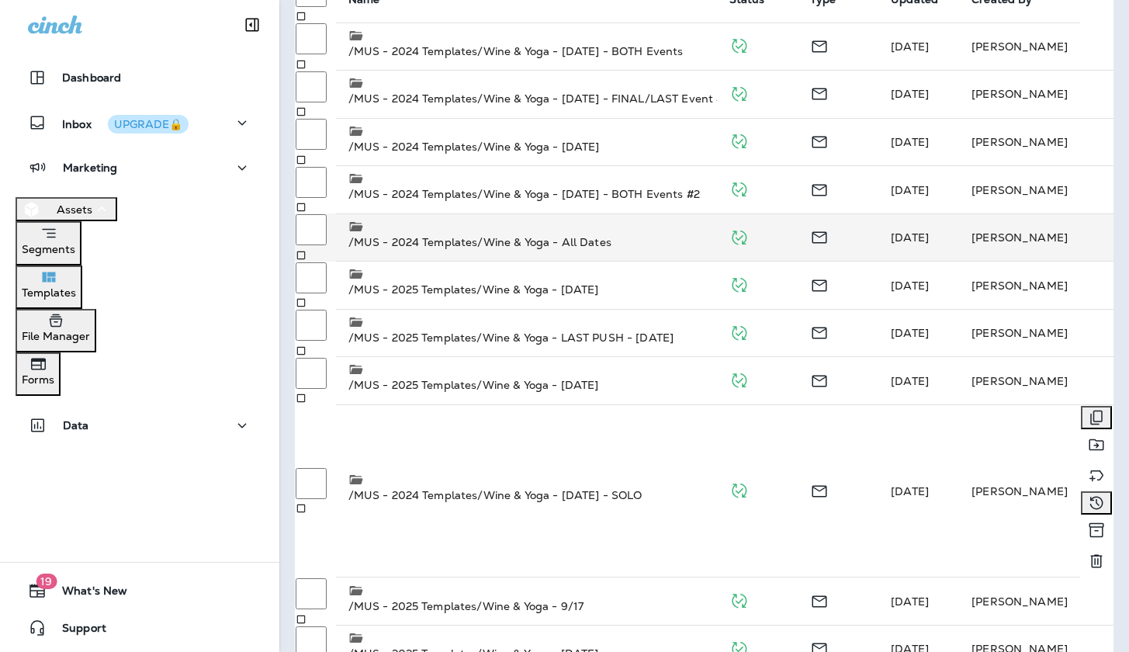
scroll to position [202, 0]
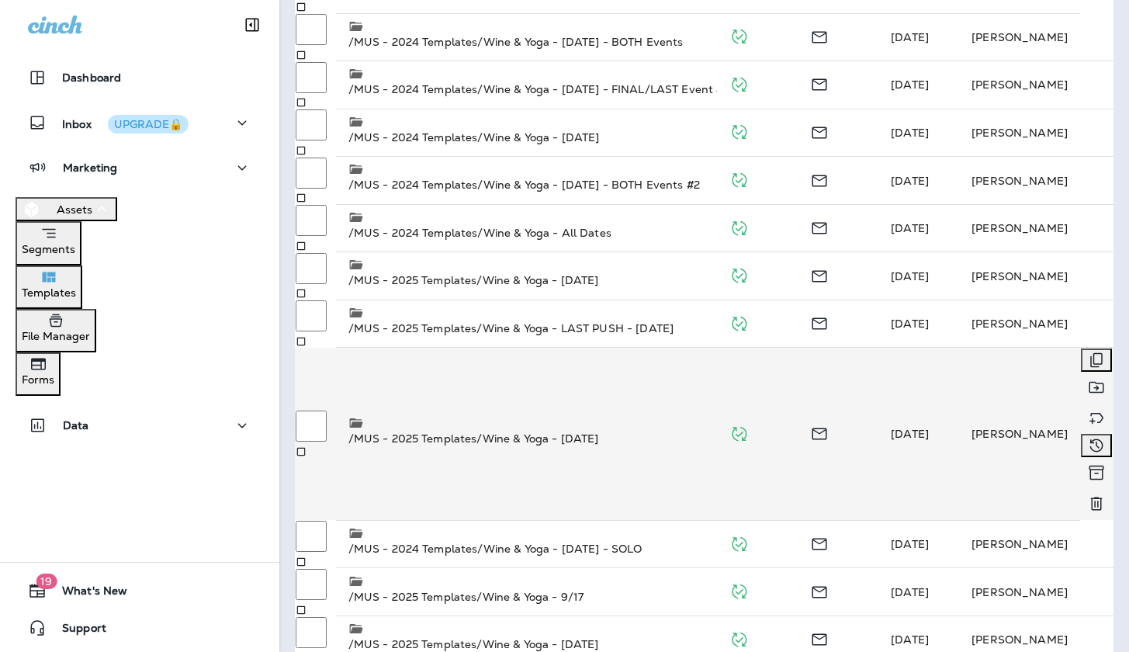
click at [559, 371] on td "/MUS - 2025 Templates/Wine & Yoga - [DATE]" at bounding box center [526, 434] width 381 height 173
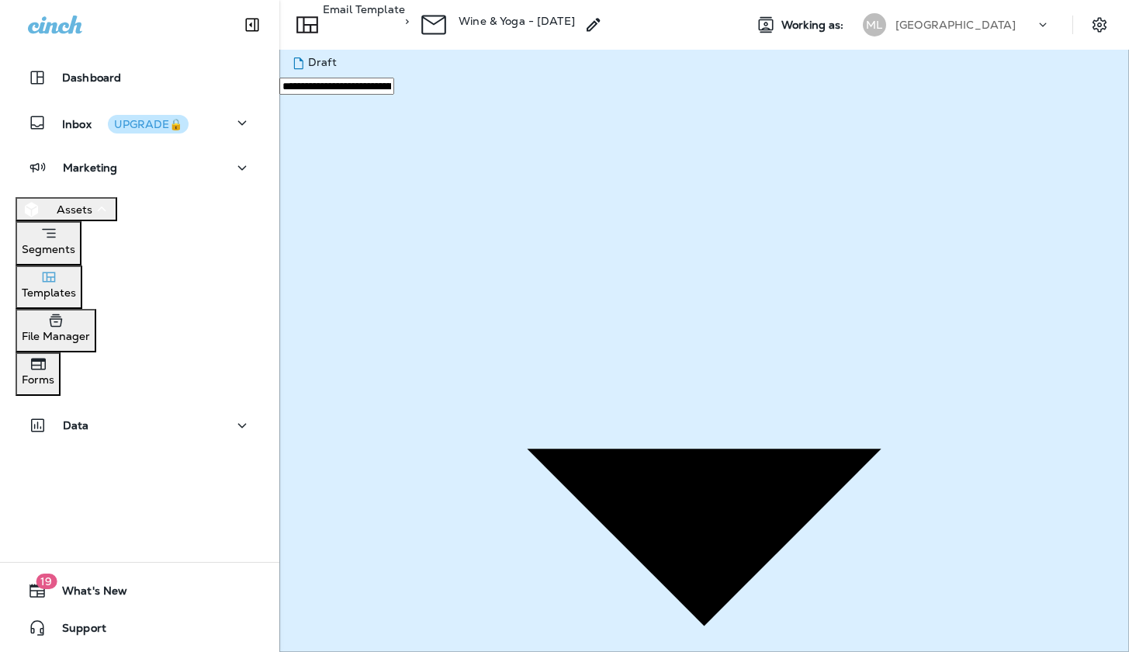
click at [76, 291] on div "Templates" at bounding box center [49, 283] width 54 height 31
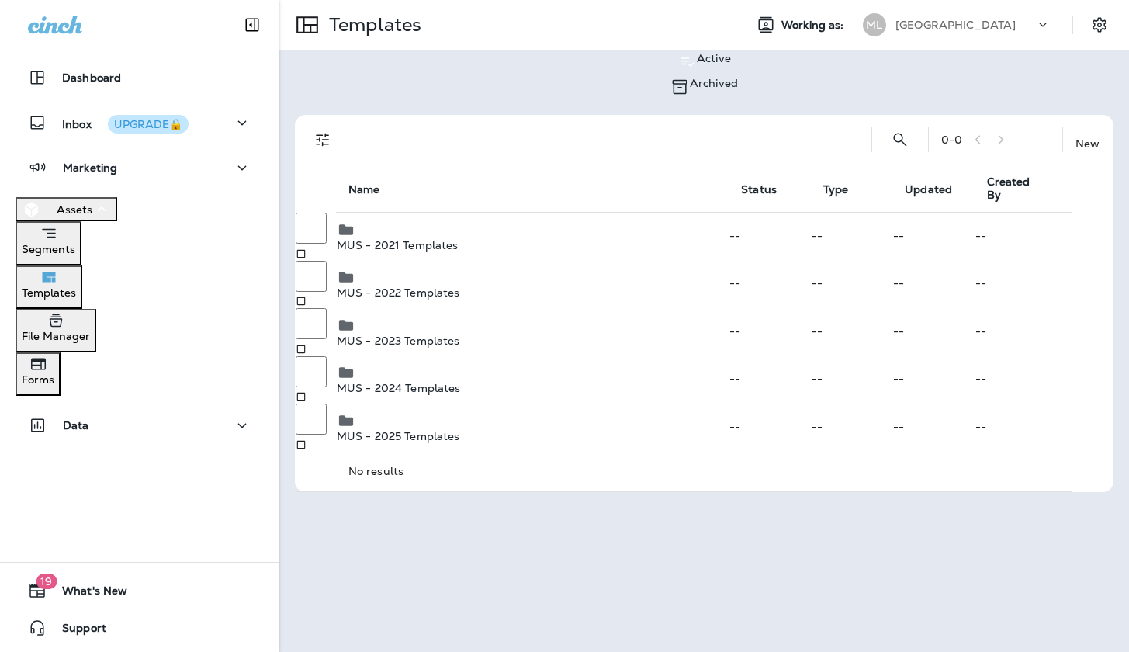
click at [76, 295] on p "Templates" at bounding box center [49, 292] width 54 height 12
click at [455, 431] on p "MUS - 2025 Templates" at bounding box center [532, 437] width 391 height 12
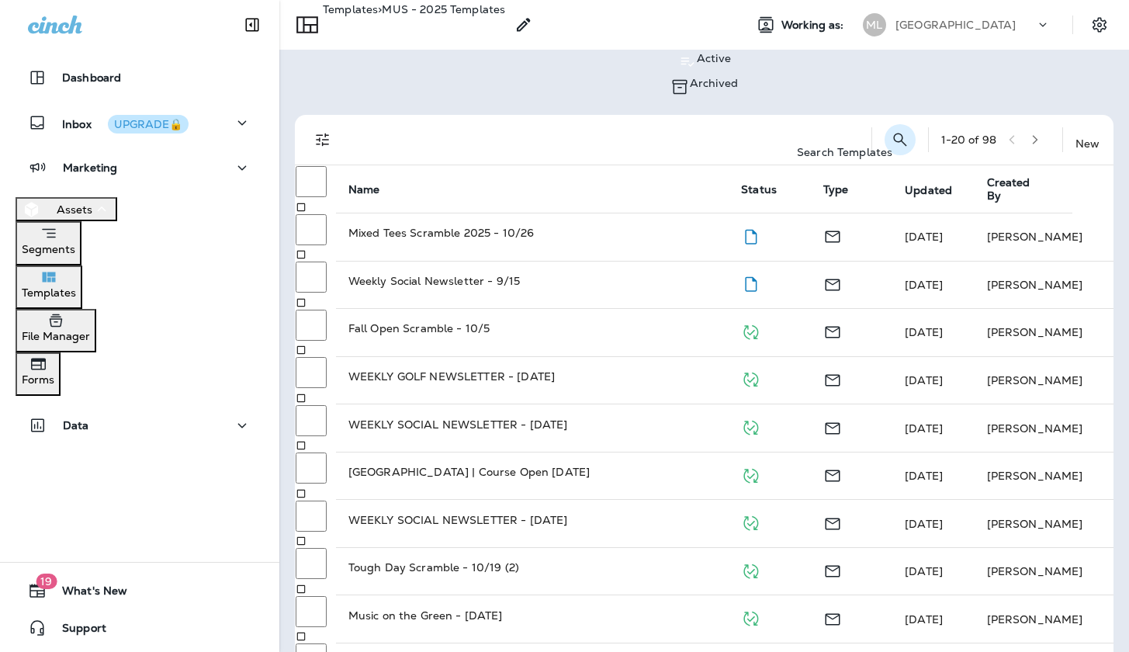
click at [891, 130] on icon "Search Templates" at bounding box center [900, 139] width 19 height 19
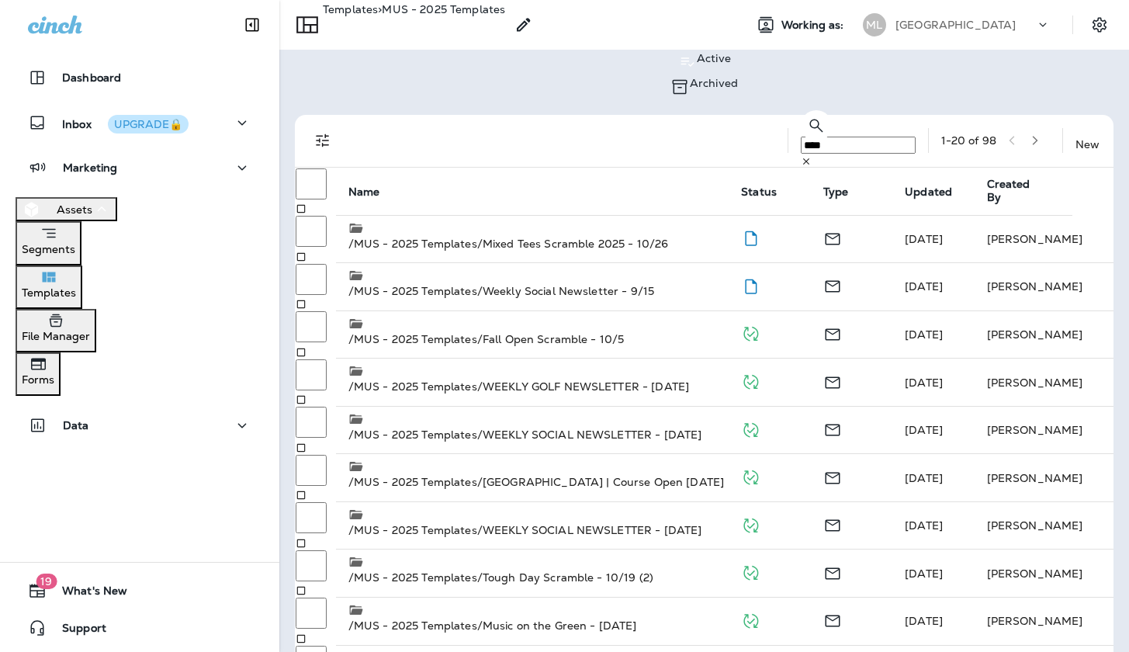
type input "****"
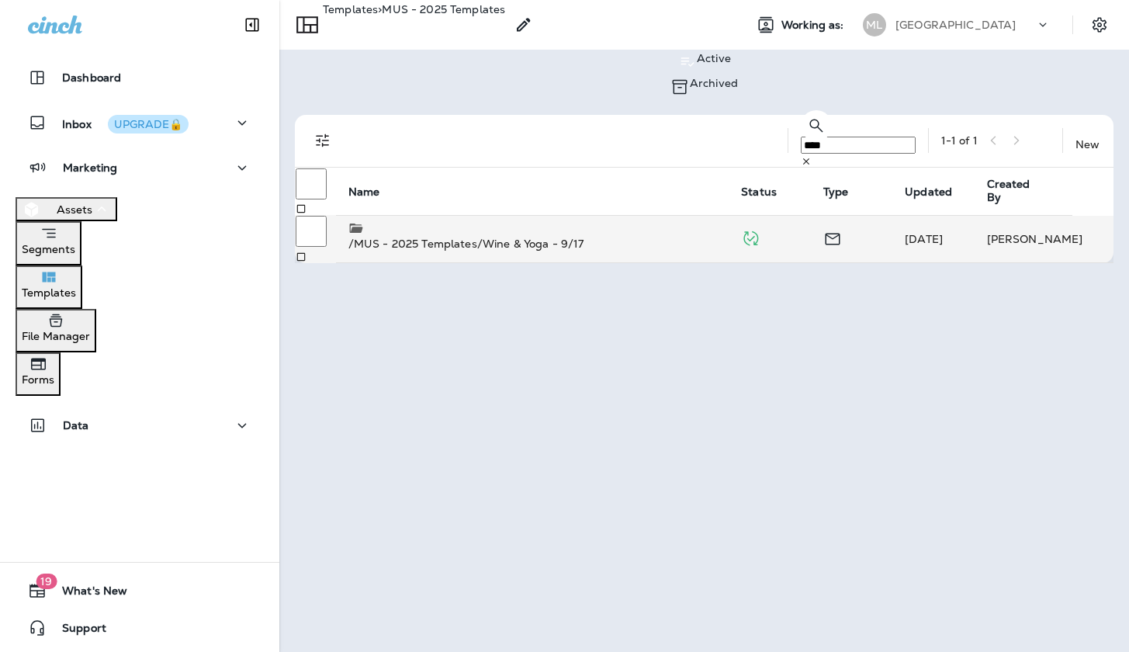
click at [526, 236] on p "/MUS - 2025 Templates/Wine & Yoga - 9/17" at bounding box center [532, 244] width 368 height 16
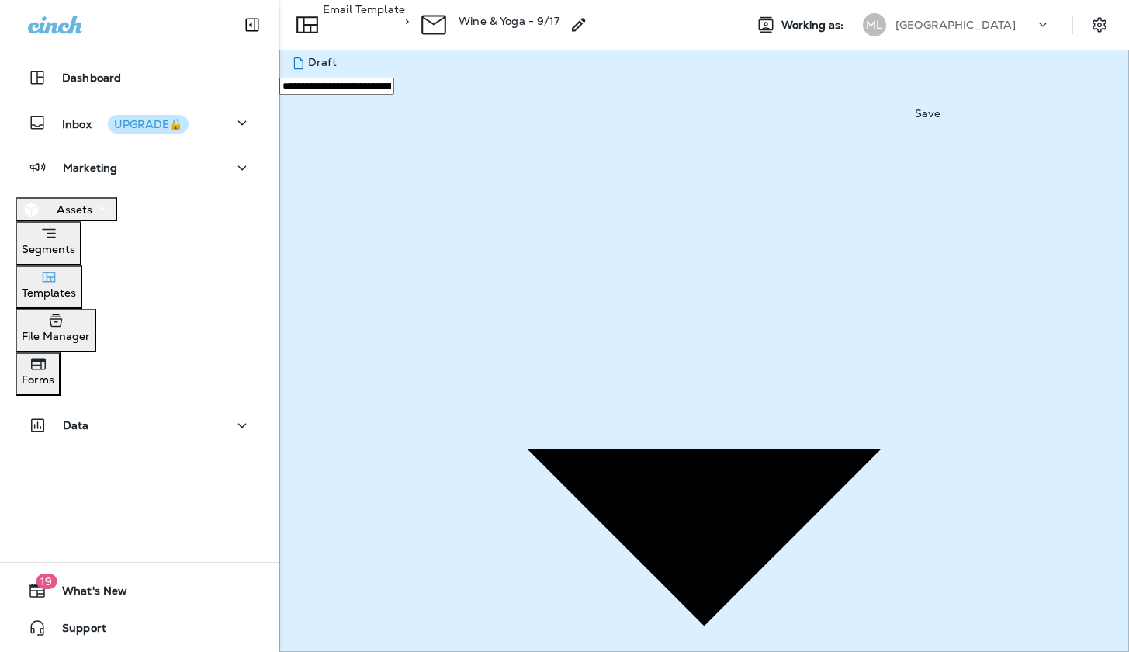
click at [65, 296] on p "Templates" at bounding box center [49, 292] width 54 height 12
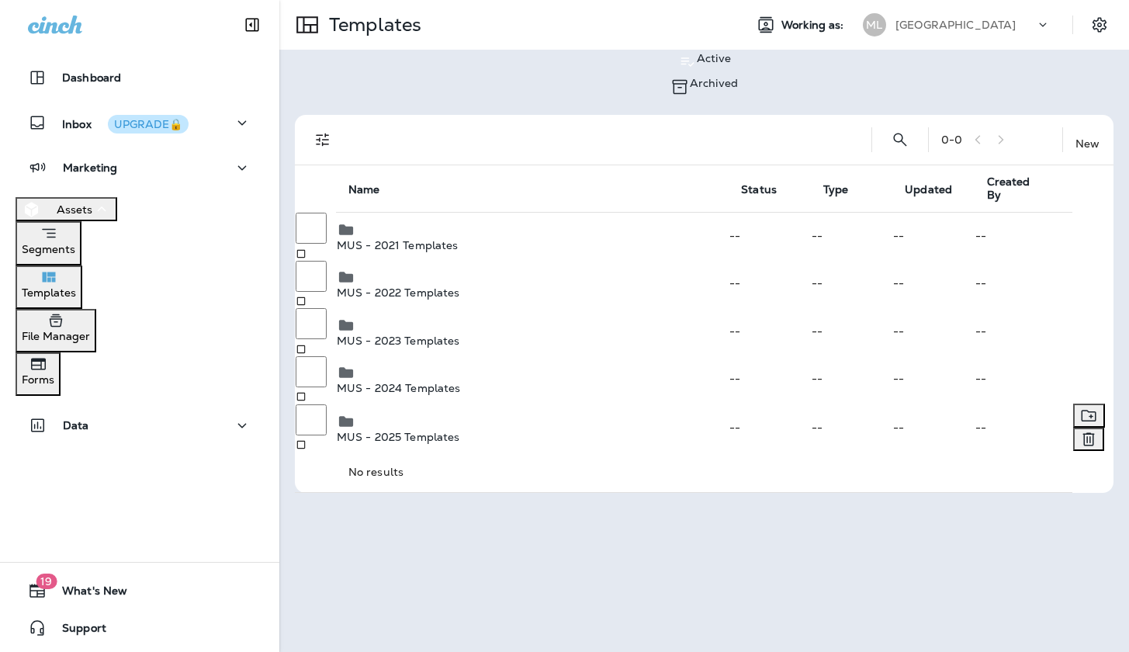
click at [454, 403] on td "MUS - 2025 Templates" at bounding box center [532, 427] width 393 height 49
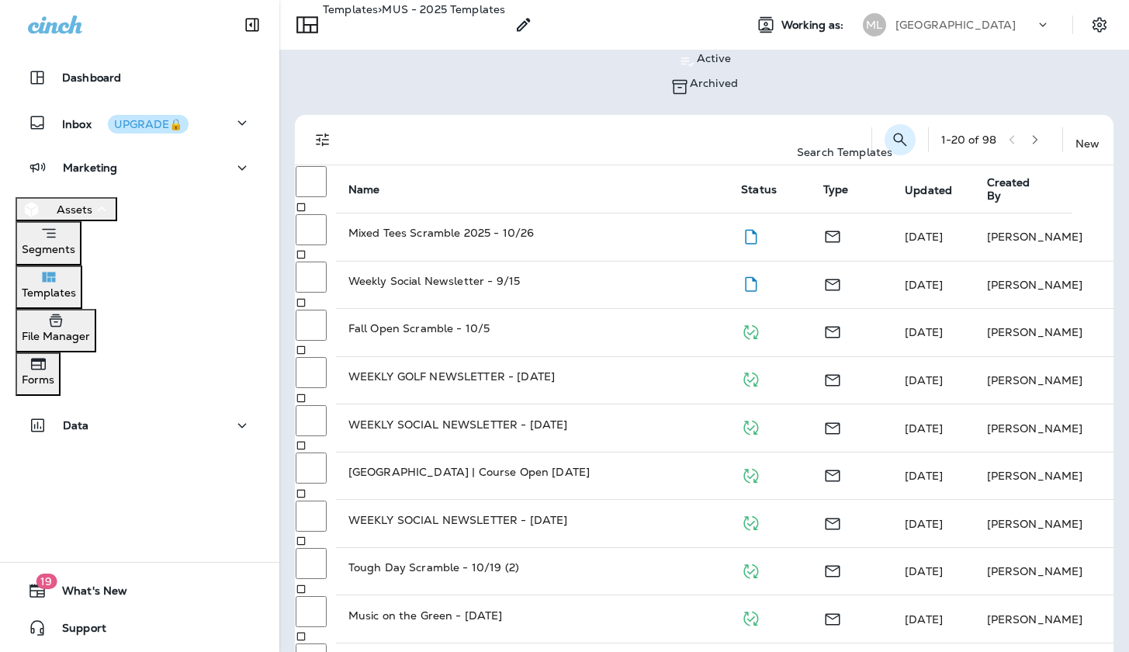
click at [893, 133] on icon "Search Templates" at bounding box center [899, 139] width 13 height 13
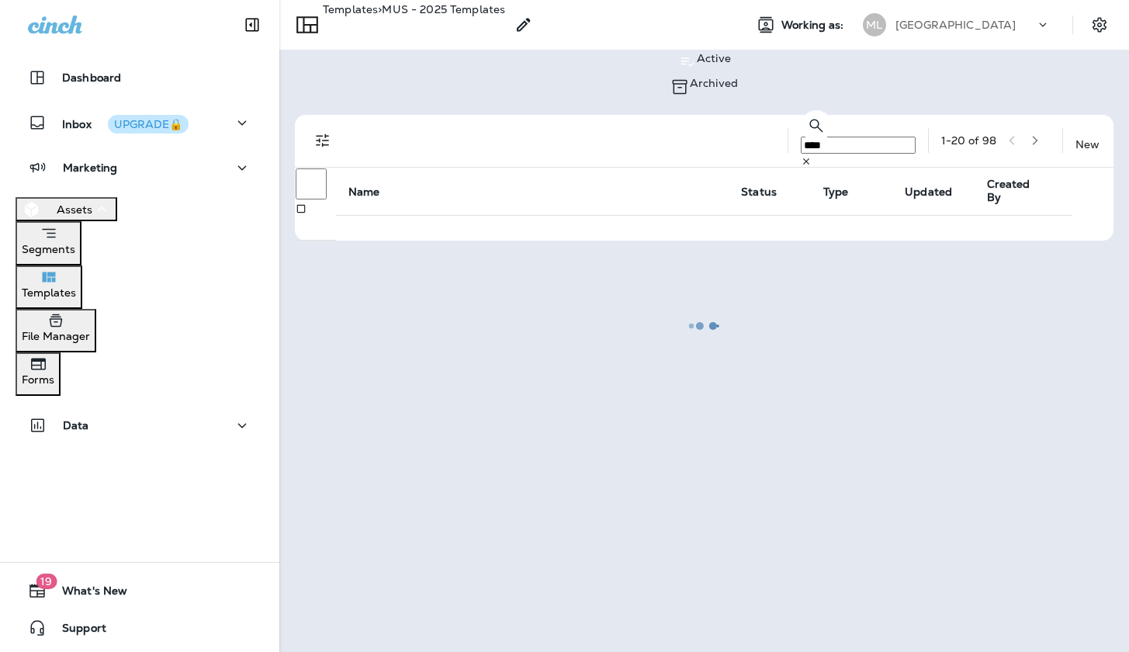
type input "****"
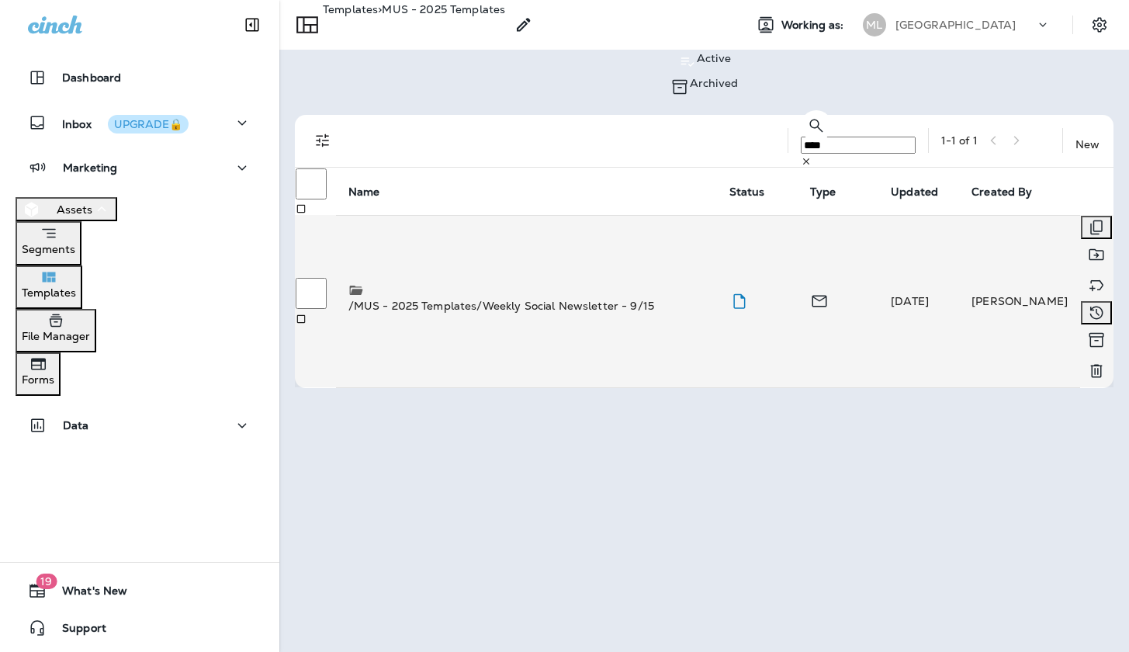
click at [601, 298] on p "/MUS - 2025 Templates/Weekly Social Newsletter - 9/15" at bounding box center [526, 306] width 356 height 16
